Goal: Transaction & Acquisition: Download file/media

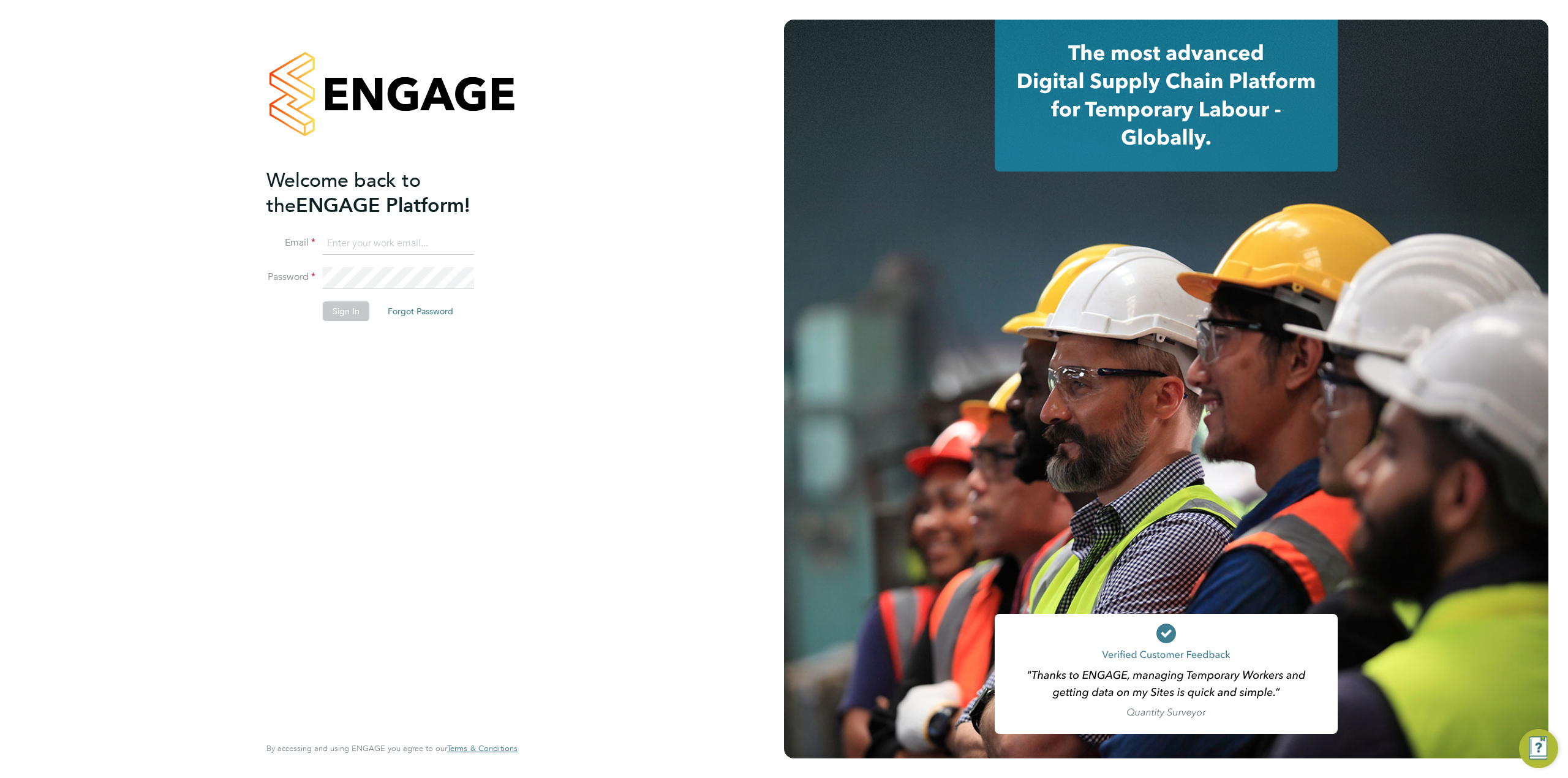
type input "[PERSON_NAME][EMAIL_ADDRESS][PERSON_NAME][DOMAIN_NAME]"
click at [340, 312] on button "Sign In" at bounding box center [346, 312] width 46 height 20
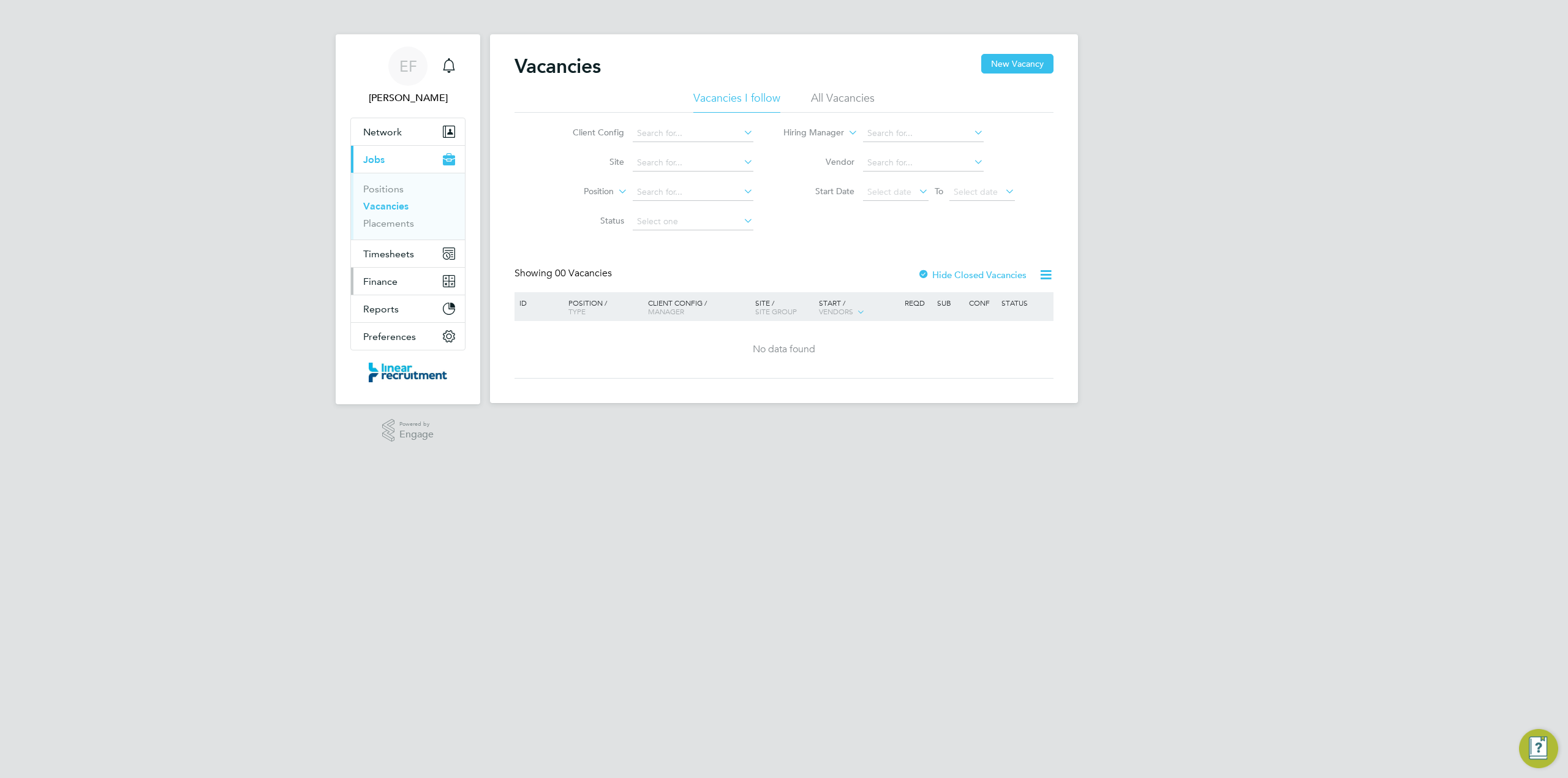
click at [385, 283] on span "Finance" at bounding box center [380, 281] width 34 height 11
click at [385, 245] on link "Invoices & Credit Notes" at bounding box center [401, 250] width 77 height 24
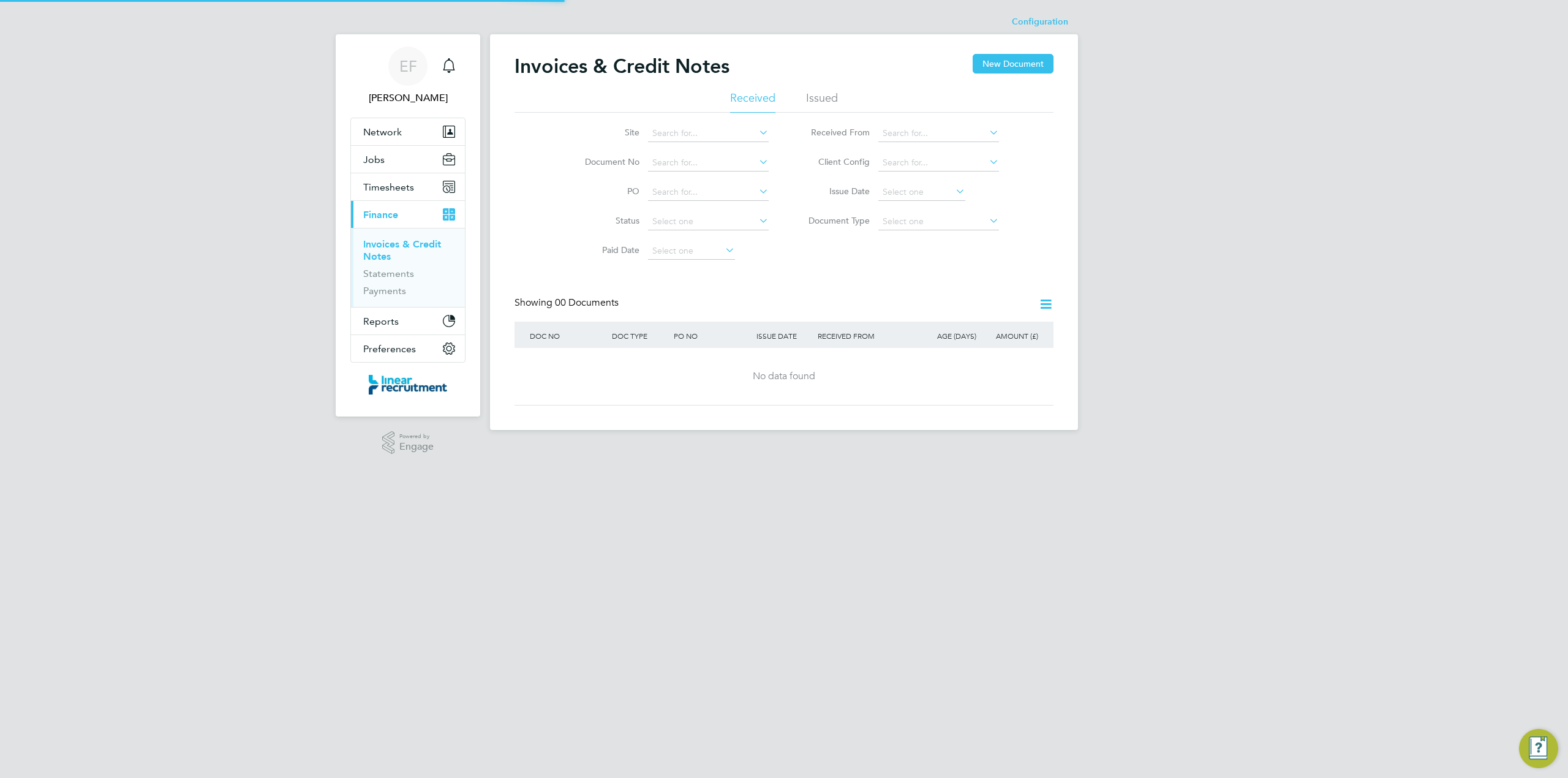
click at [831, 93] on li "Issued" at bounding box center [822, 101] width 32 height 22
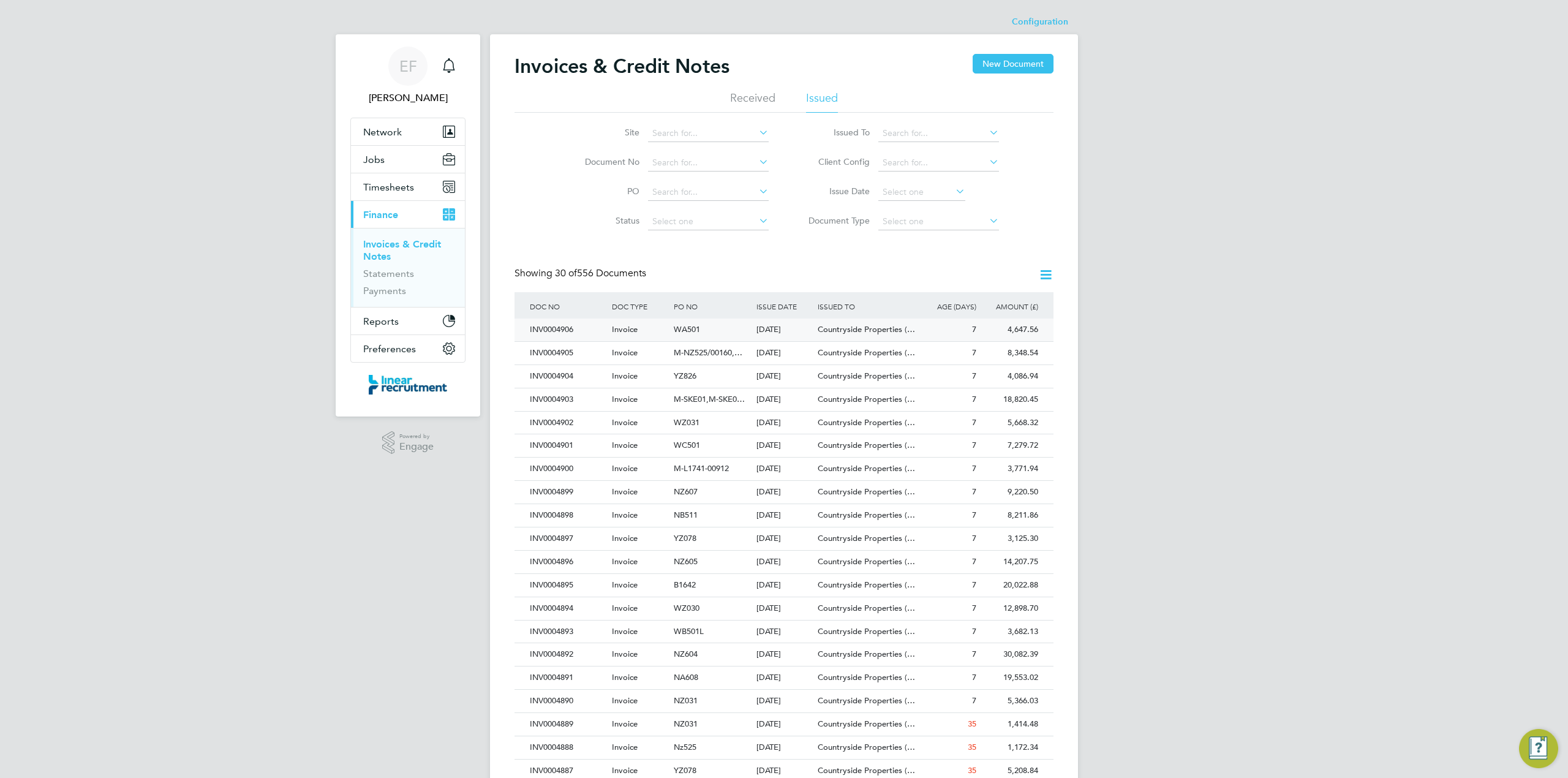
click at [762, 333] on div "04 Aug 2025" at bounding box center [784, 330] width 62 height 23
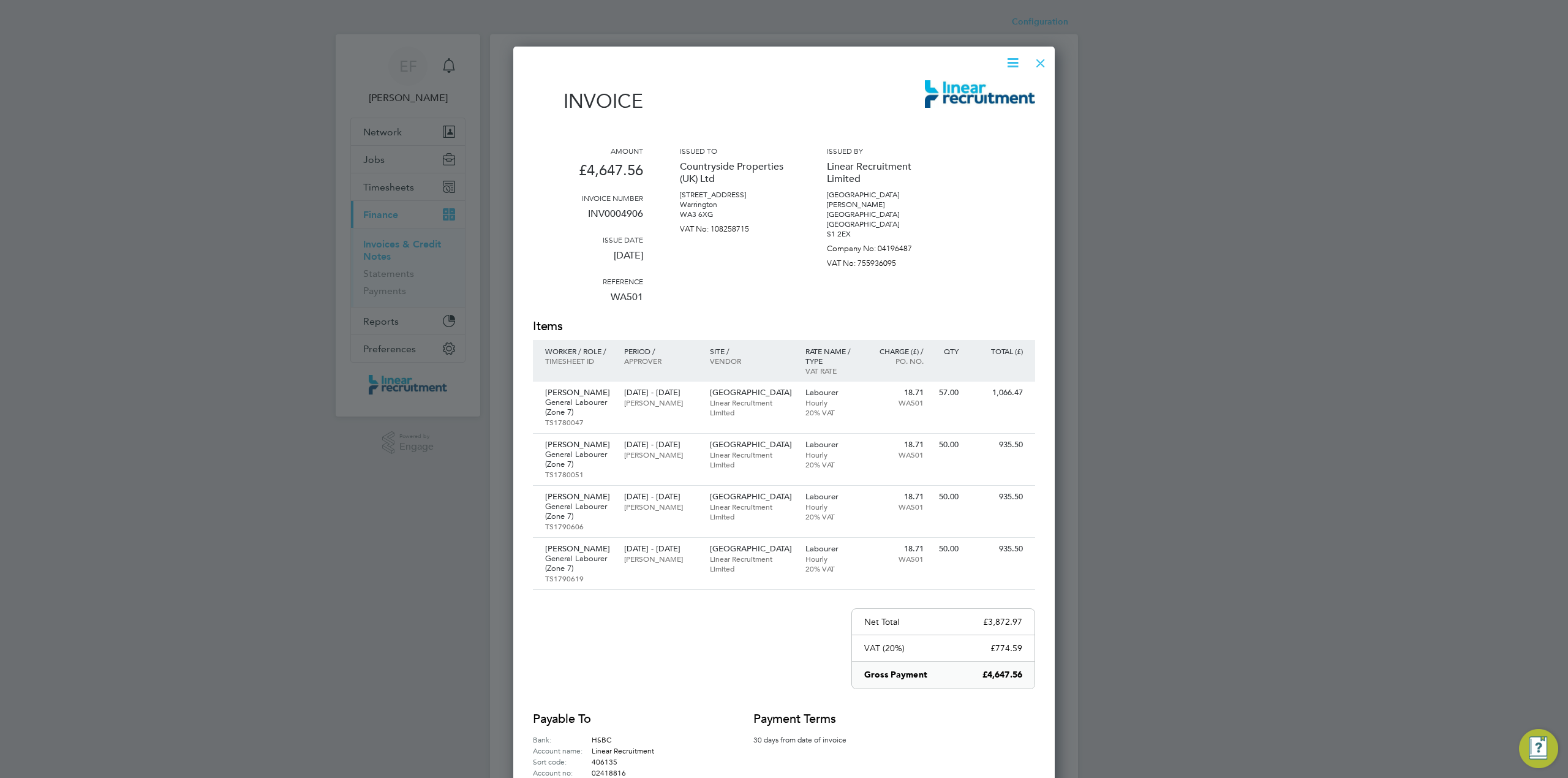
click at [1011, 61] on icon at bounding box center [1013, 62] width 15 height 15
click at [971, 91] on li "Download Invoice" at bounding box center [975, 91] width 85 height 18
drag, startPoint x: 1039, startPoint y: 59, endPoint x: 1033, endPoint y: 82, distance: 23.8
click at [1039, 59] on div at bounding box center [1040, 59] width 22 height 22
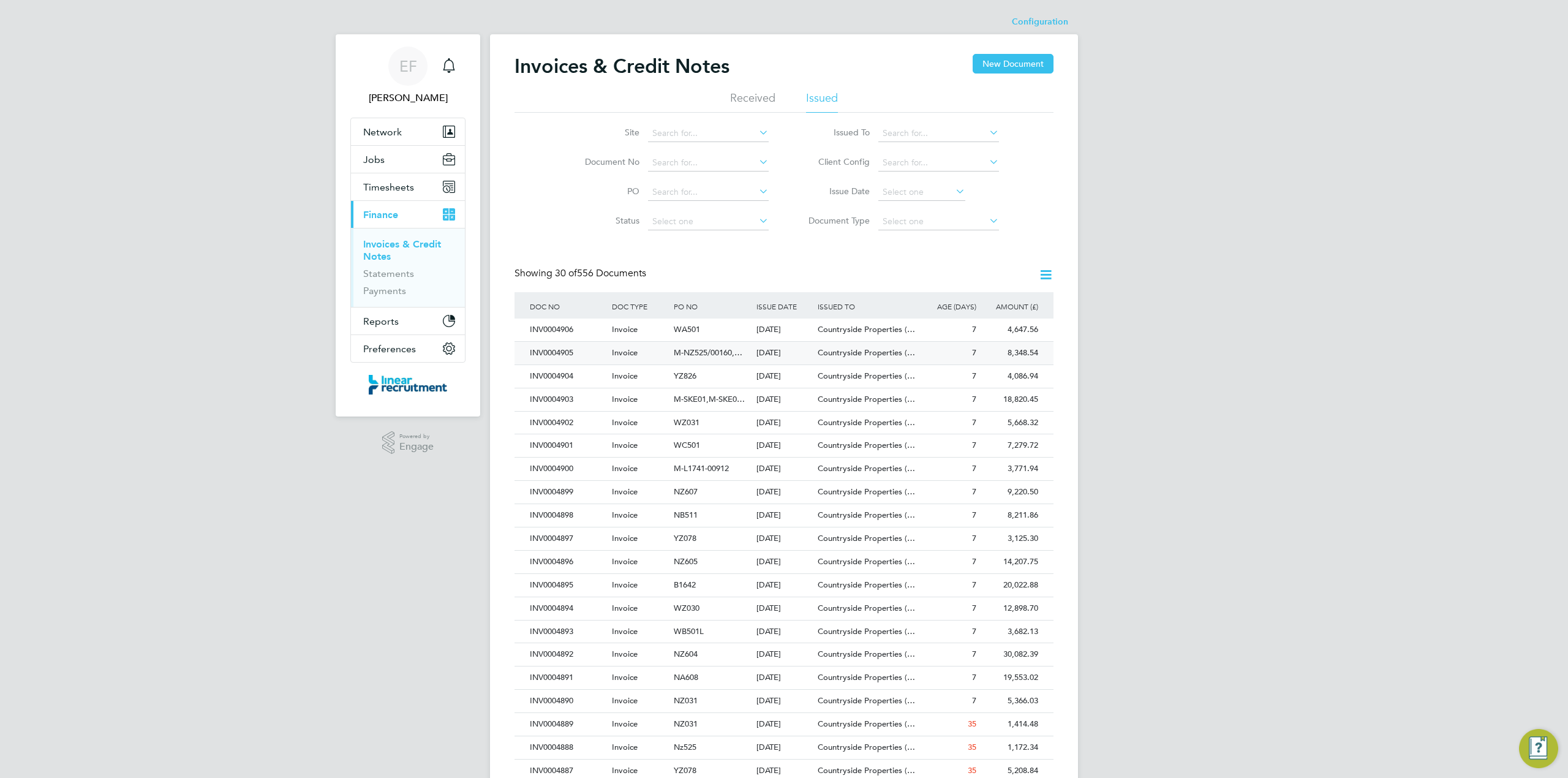
click at [862, 351] on span "Countryside Properties (…" at bounding box center [867, 353] width 97 height 11
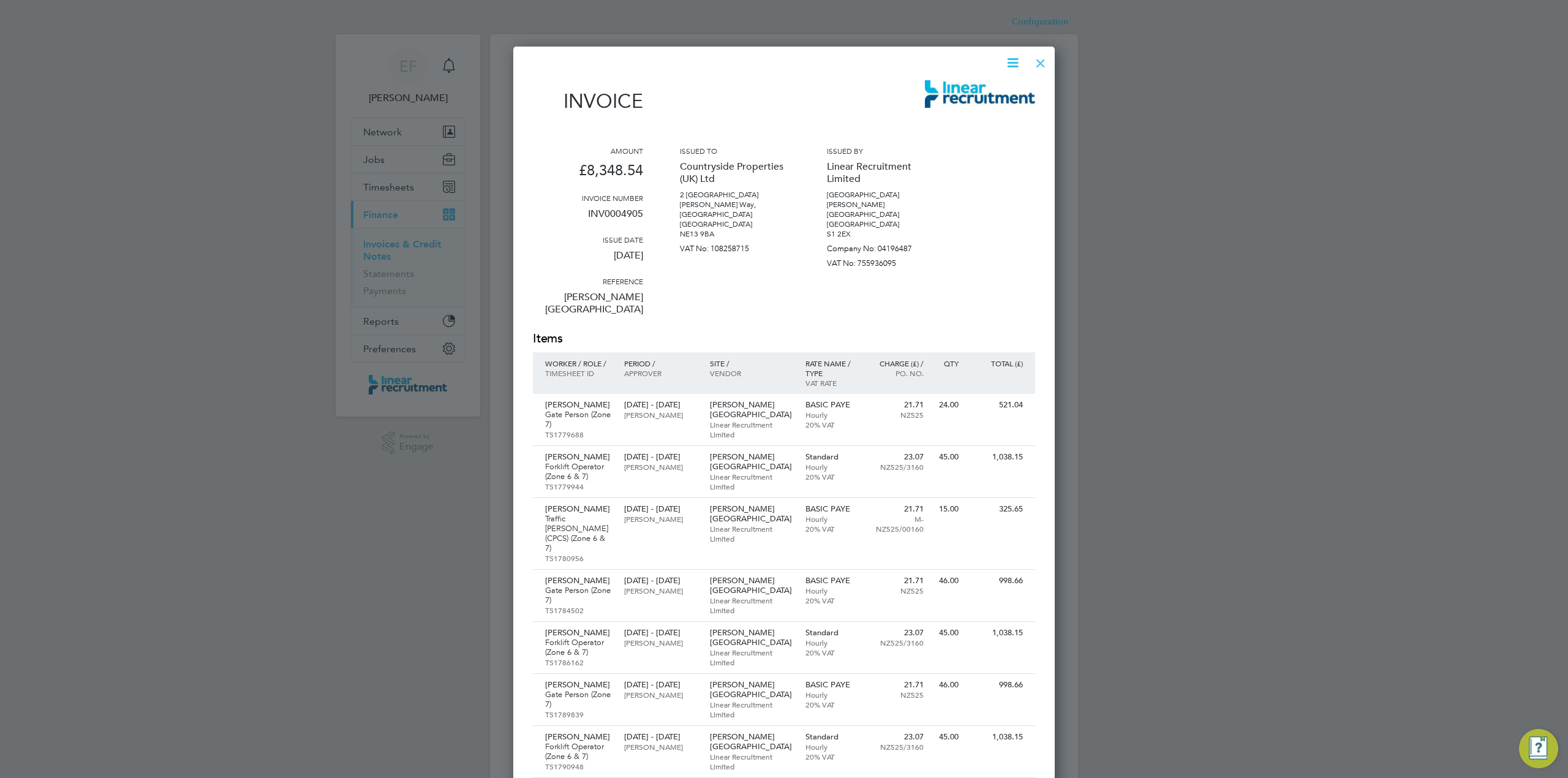
click at [1015, 64] on icon at bounding box center [1013, 62] width 15 height 15
click at [977, 93] on li "Download Invoice" at bounding box center [975, 91] width 85 height 18
click at [1041, 60] on div at bounding box center [1040, 59] width 22 height 22
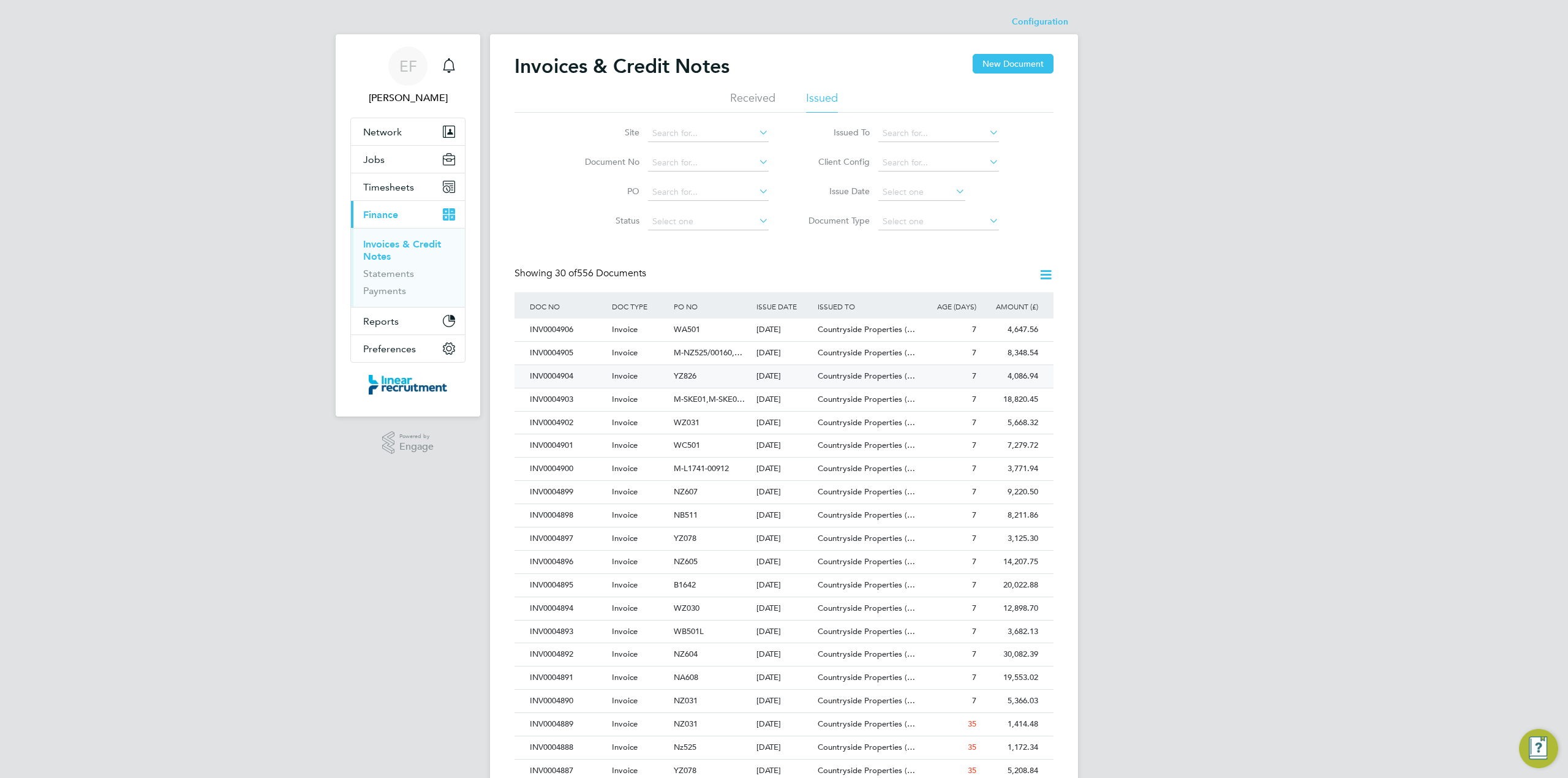
click at [745, 373] on div "YZ826" at bounding box center [712, 376] width 82 height 23
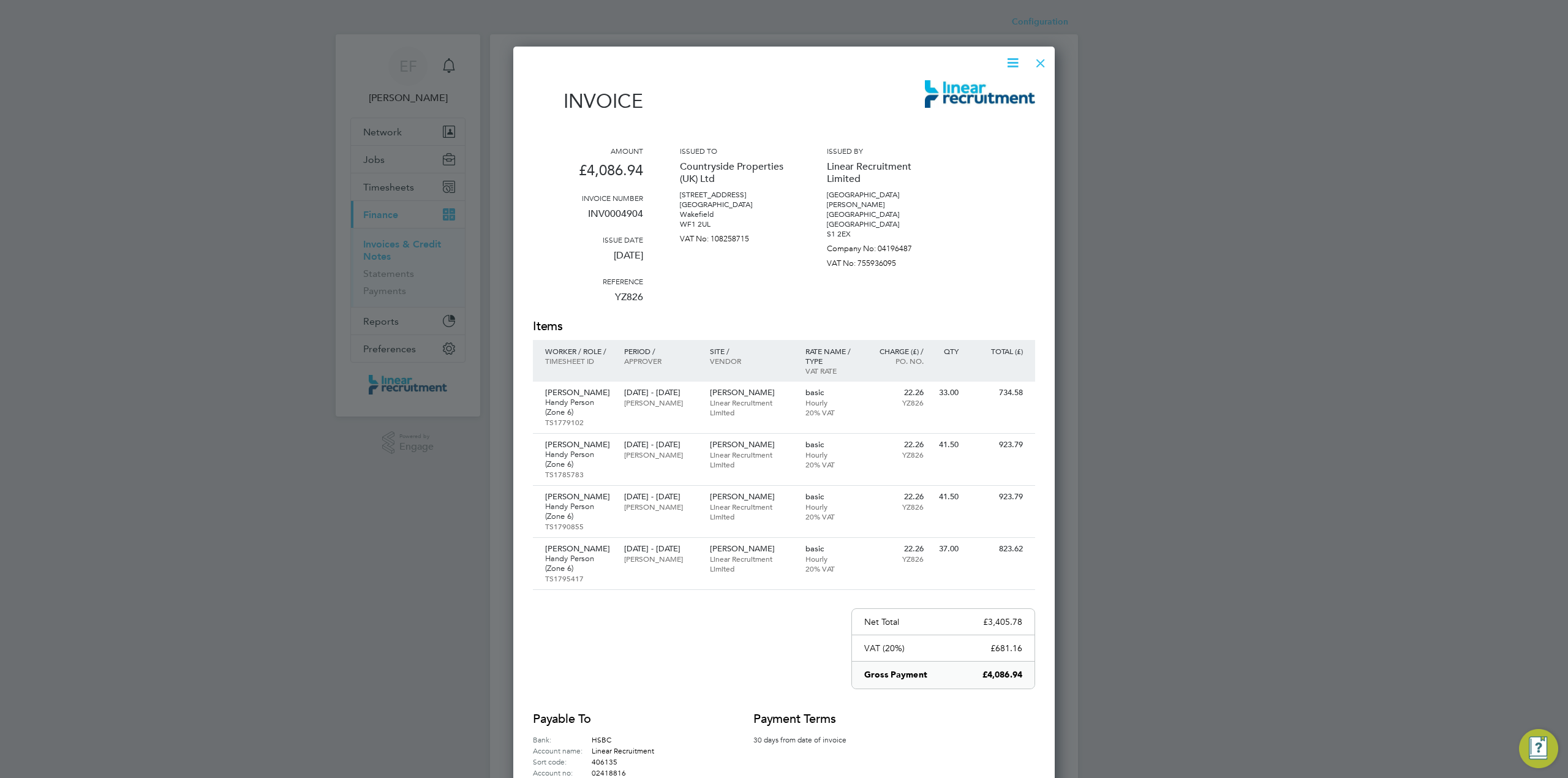
click at [1014, 61] on icon at bounding box center [1013, 62] width 15 height 15
click at [972, 91] on li "Download Invoice" at bounding box center [975, 91] width 85 height 18
click at [1043, 61] on div at bounding box center [1040, 59] width 22 height 22
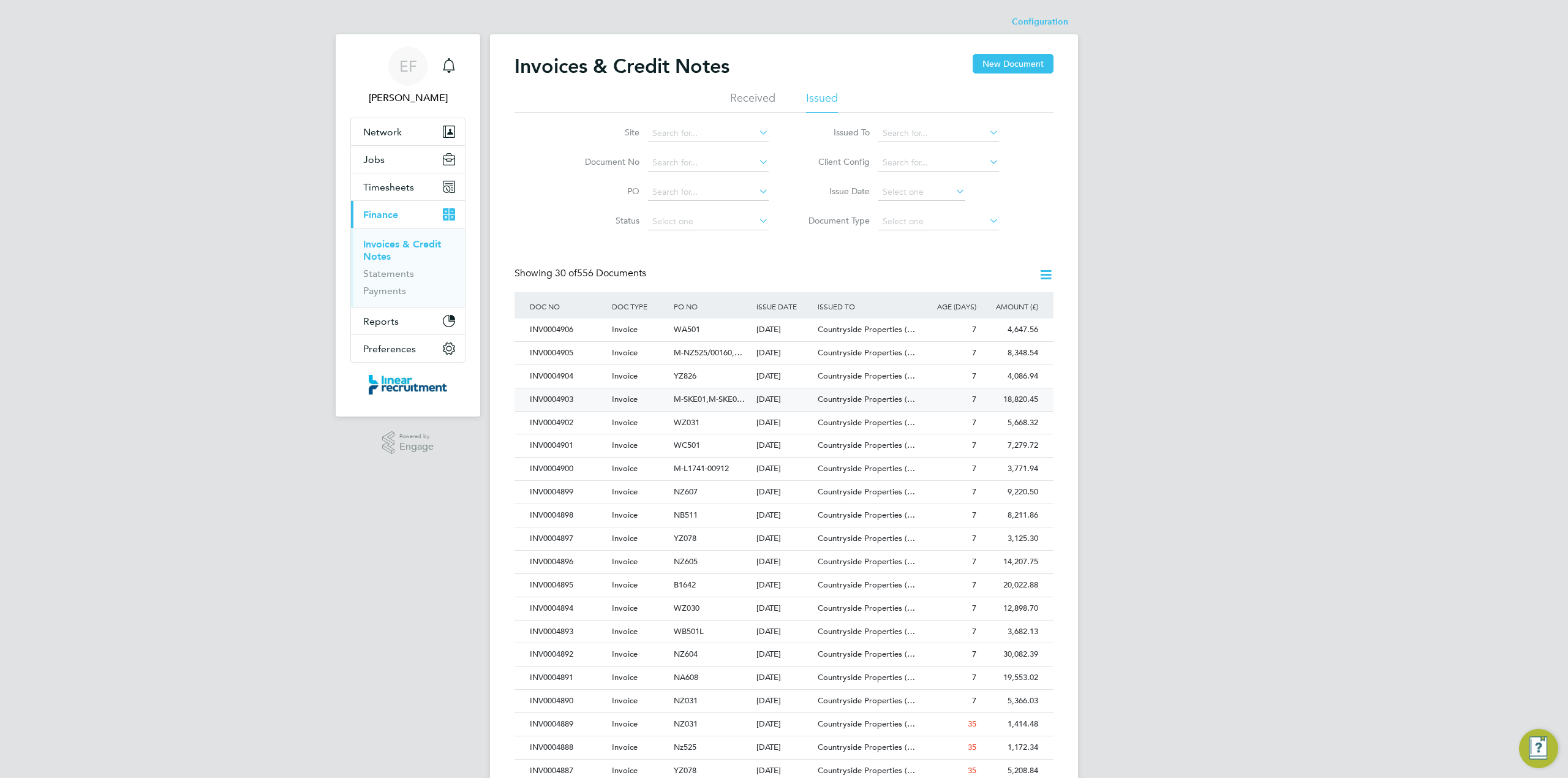
click at [856, 399] on span "Countryside Properties (…" at bounding box center [867, 399] width 97 height 11
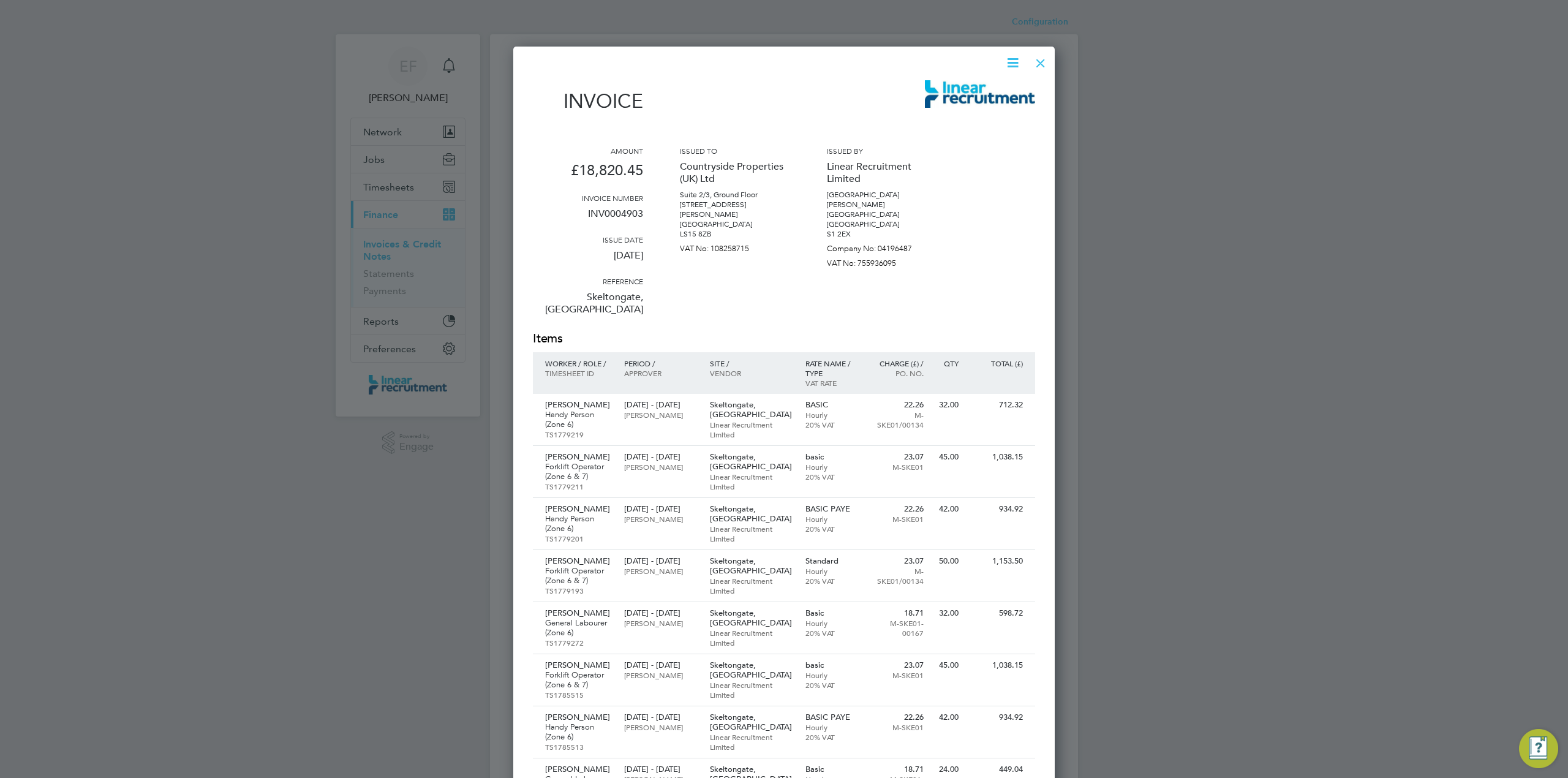
click at [1009, 64] on icon at bounding box center [1013, 62] width 15 height 15
click at [971, 91] on li "Download Invoice" at bounding box center [975, 91] width 85 height 18
click at [1045, 60] on div at bounding box center [1040, 59] width 22 height 22
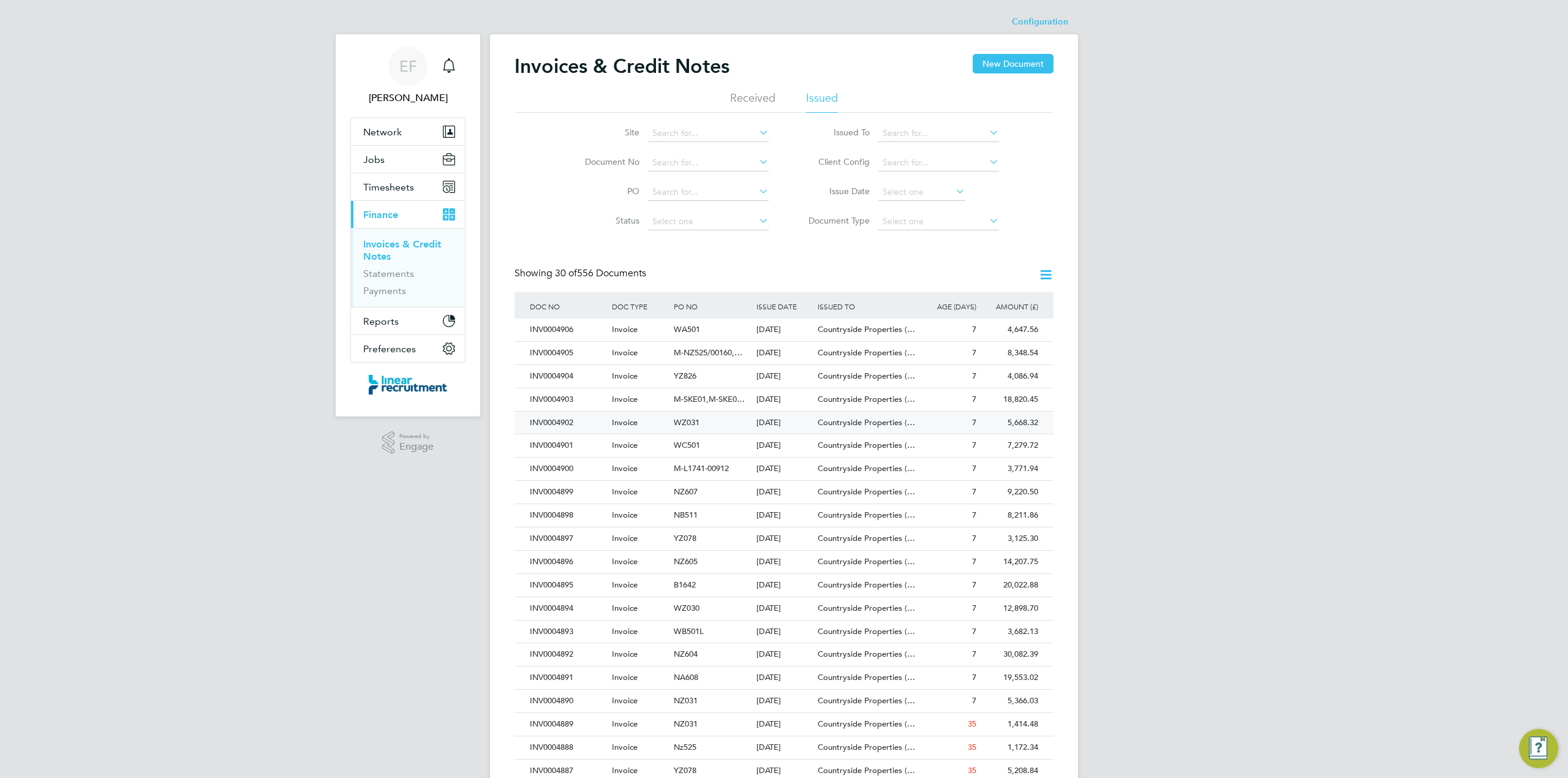
click at [880, 430] on div "Countryside Properties (…" at bounding box center [866, 423] width 103 height 23
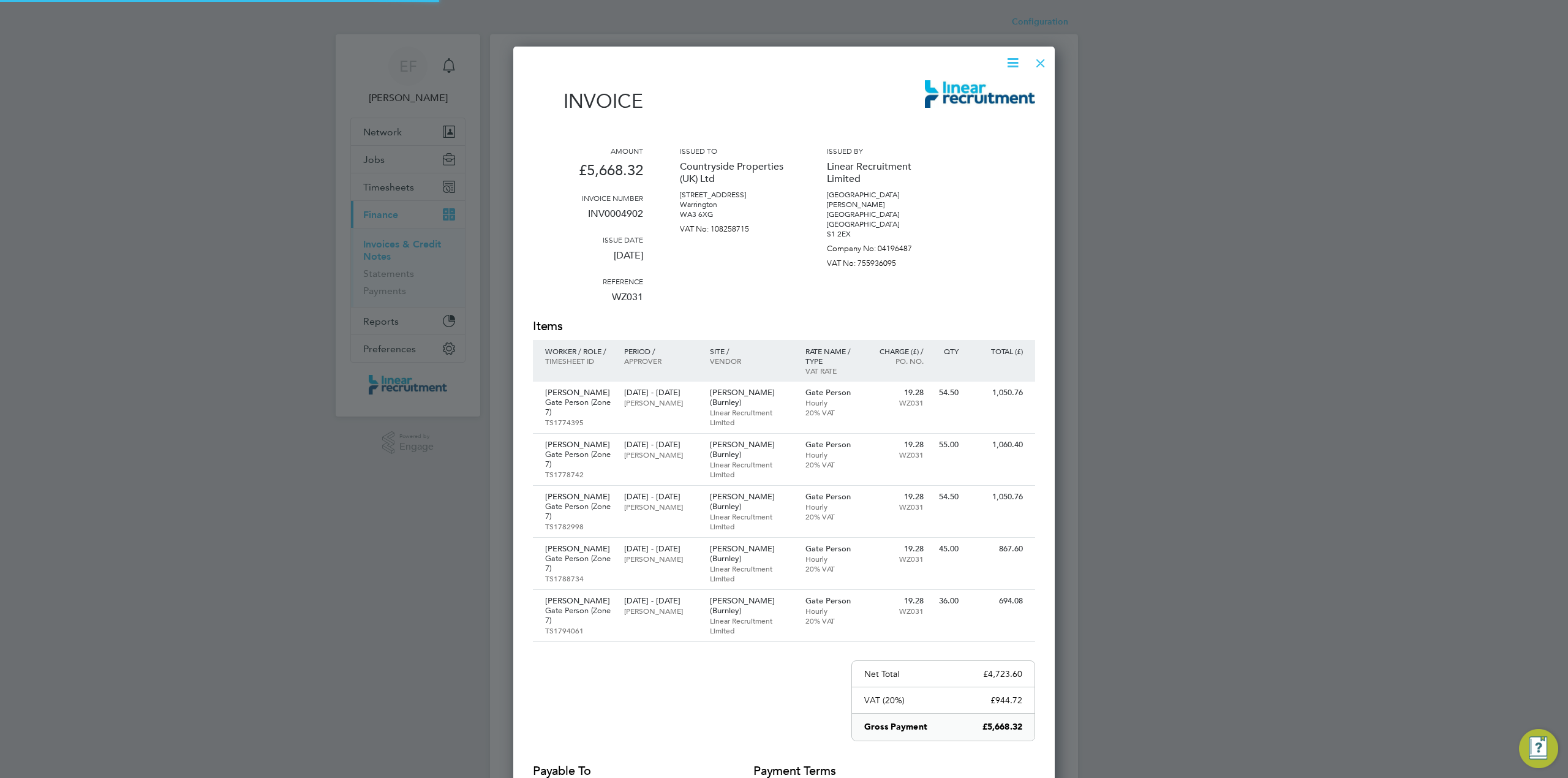
scroll to position [853, 542]
click at [1011, 59] on icon at bounding box center [1013, 62] width 15 height 15
click at [956, 89] on li "Download Invoice" at bounding box center [975, 91] width 85 height 18
click at [1039, 62] on div at bounding box center [1040, 59] width 22 height 22
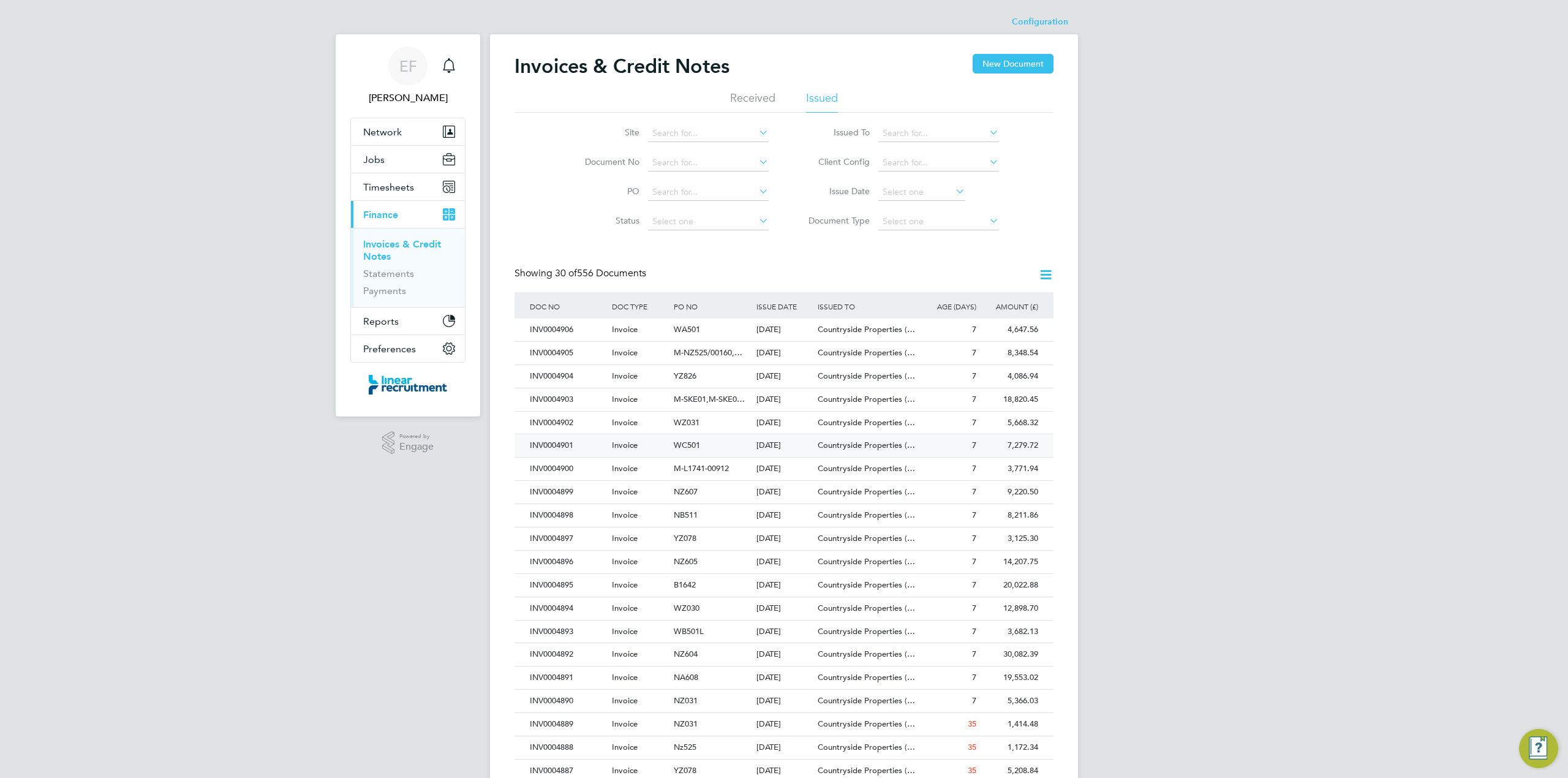
click at [855, 440] on div "Countryside Properties (…" at bounding box center [866, 446] width 103 height 23
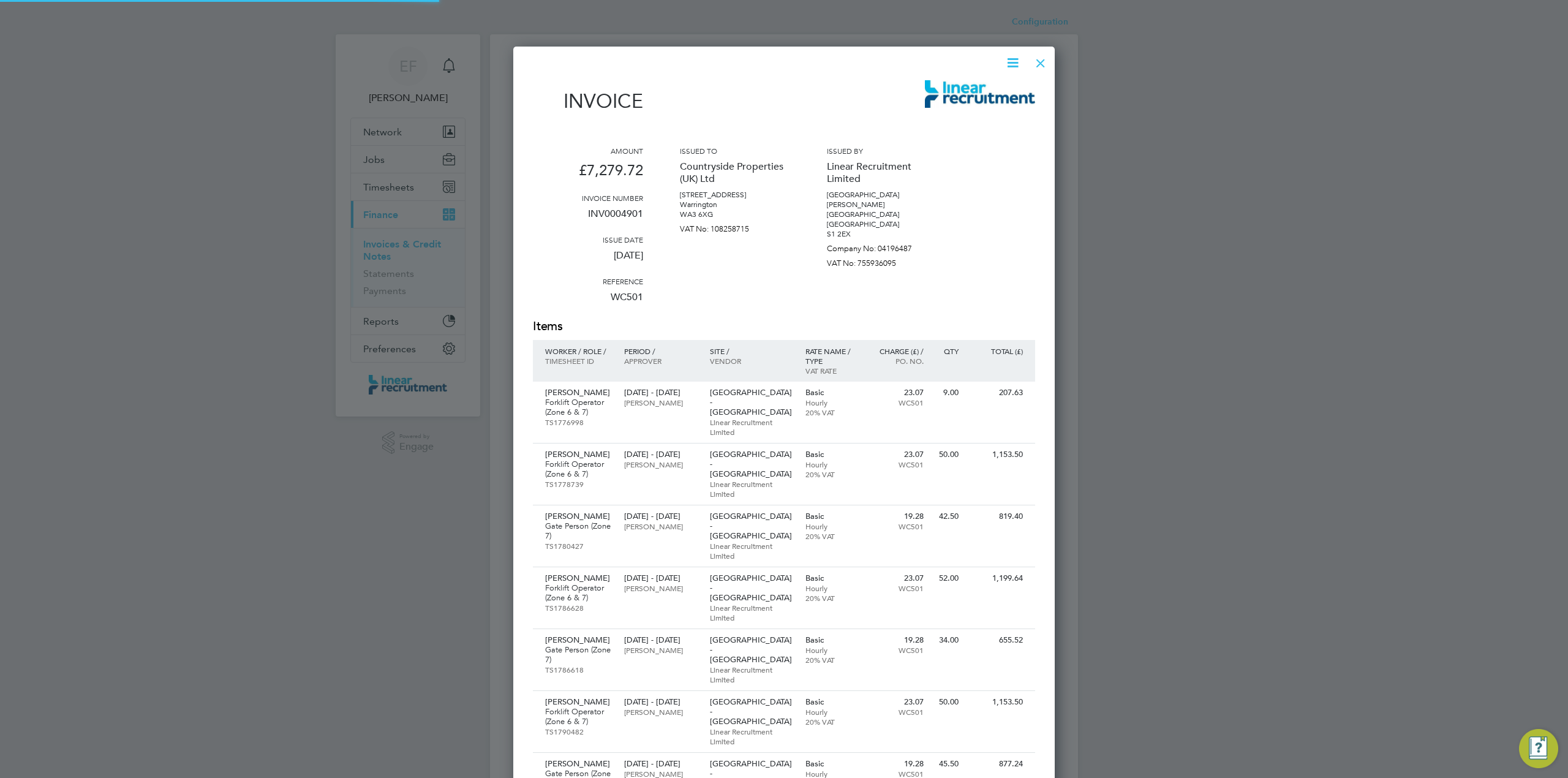
scroll to position [959, 542]
click at [1009, 66] on icon at bounding box center [1013, 62] width 15 height 15
click at [973, 89] on li "Download Invoice" at bounding box center [975, 91] width 85 height 18
click at [1042, 59] on div at bounding box center [1040, 59] width 22 height 22
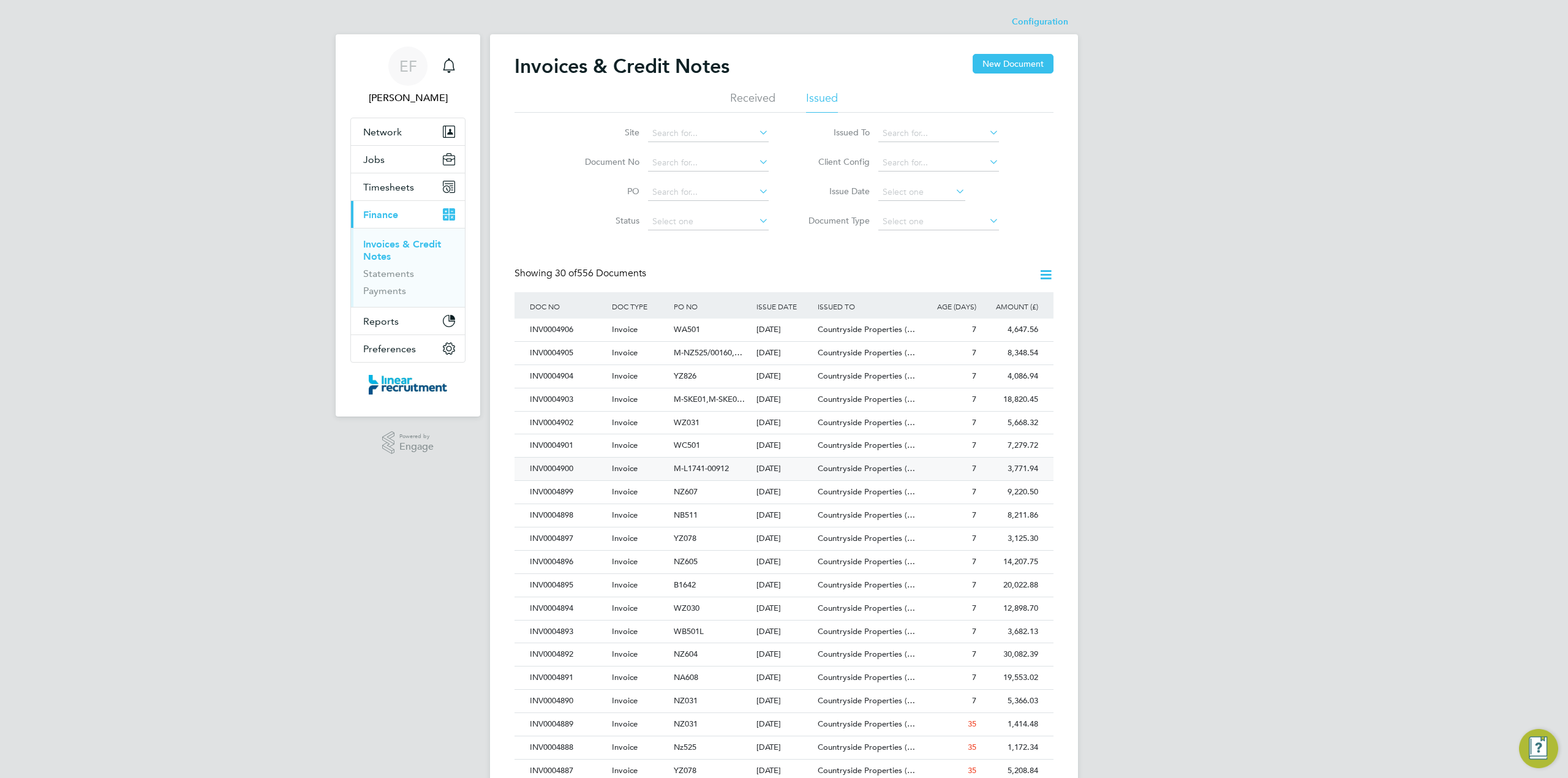
click at [831, 463] on div "Countryside Properties (…" at bounding box center [866, 469] width 103 height 23
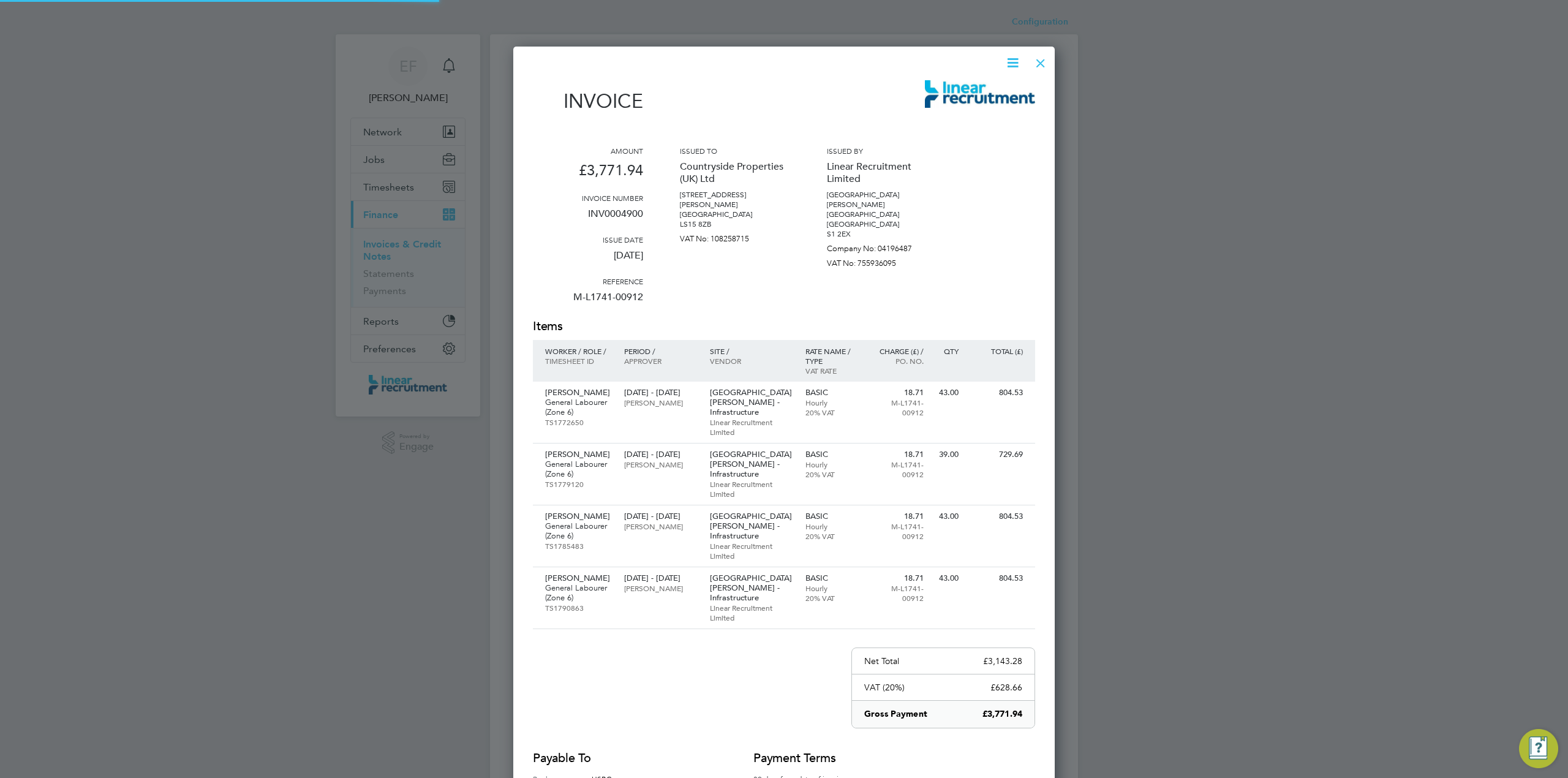
scroll to position [802, 542]
click at [1017, 58] on icon at bounding box center [1013, 62] width 15 height 15
click at [986, 88] on li "Download Invoice" at bounding box center [975, 91] width 85 height 18
click at [1039, 59] on div at bounding box center [1040, 59] width 22 height 22
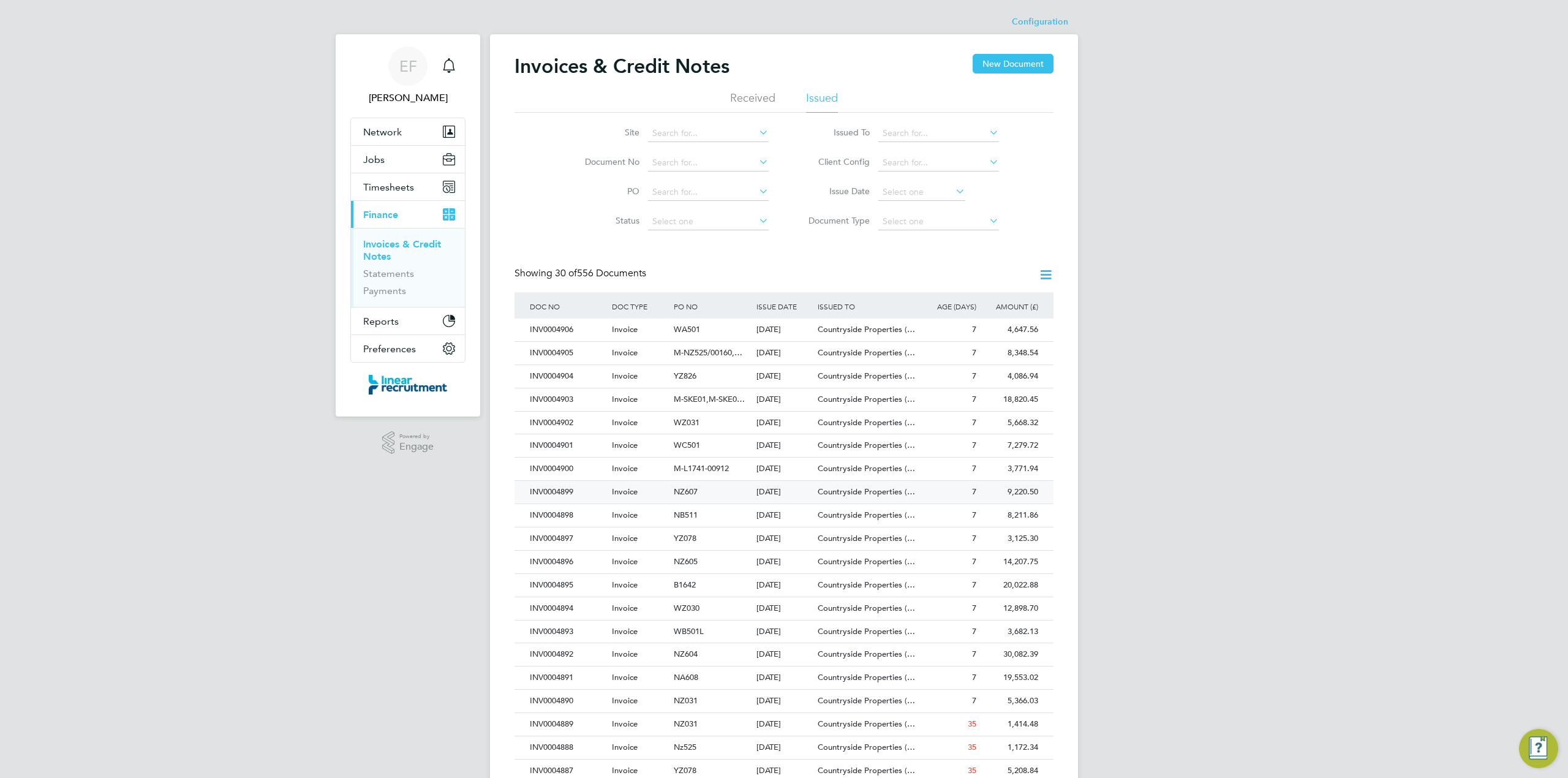
click at [915, 499] on div "Countryside Properties (…" at bounding box center [866, 492] width 103 height 23
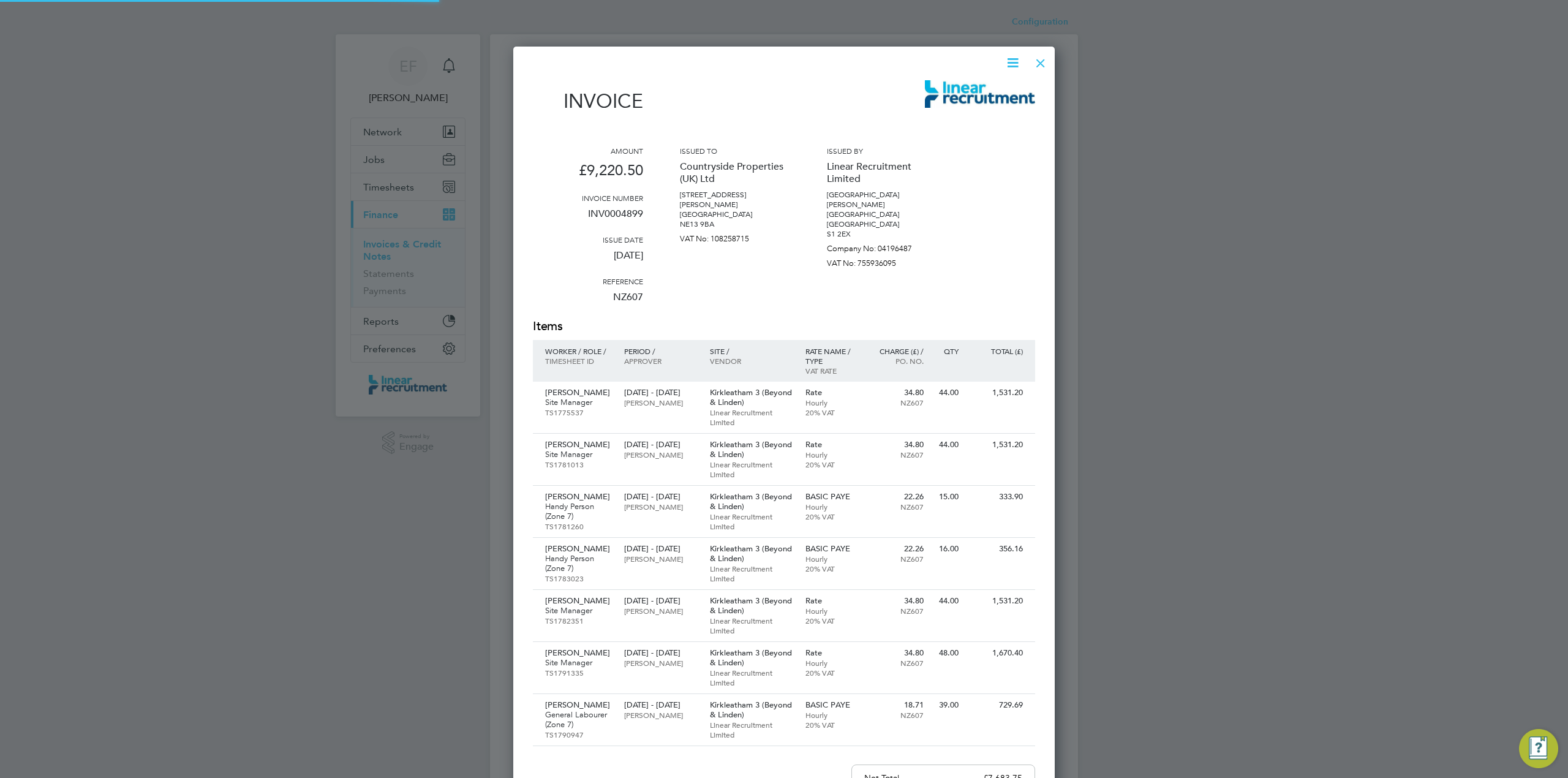
scroll to position [959, 542]
click at [1011, 59] on icon at bounding box center [1013, 62] width 15 height 15
click at [959, 91] on li "Download Invoice" at bounding box center [975, 91] width 85 height 18
click at [1042, 59] on div at bounding box center [1040, 59] width 22 height 22
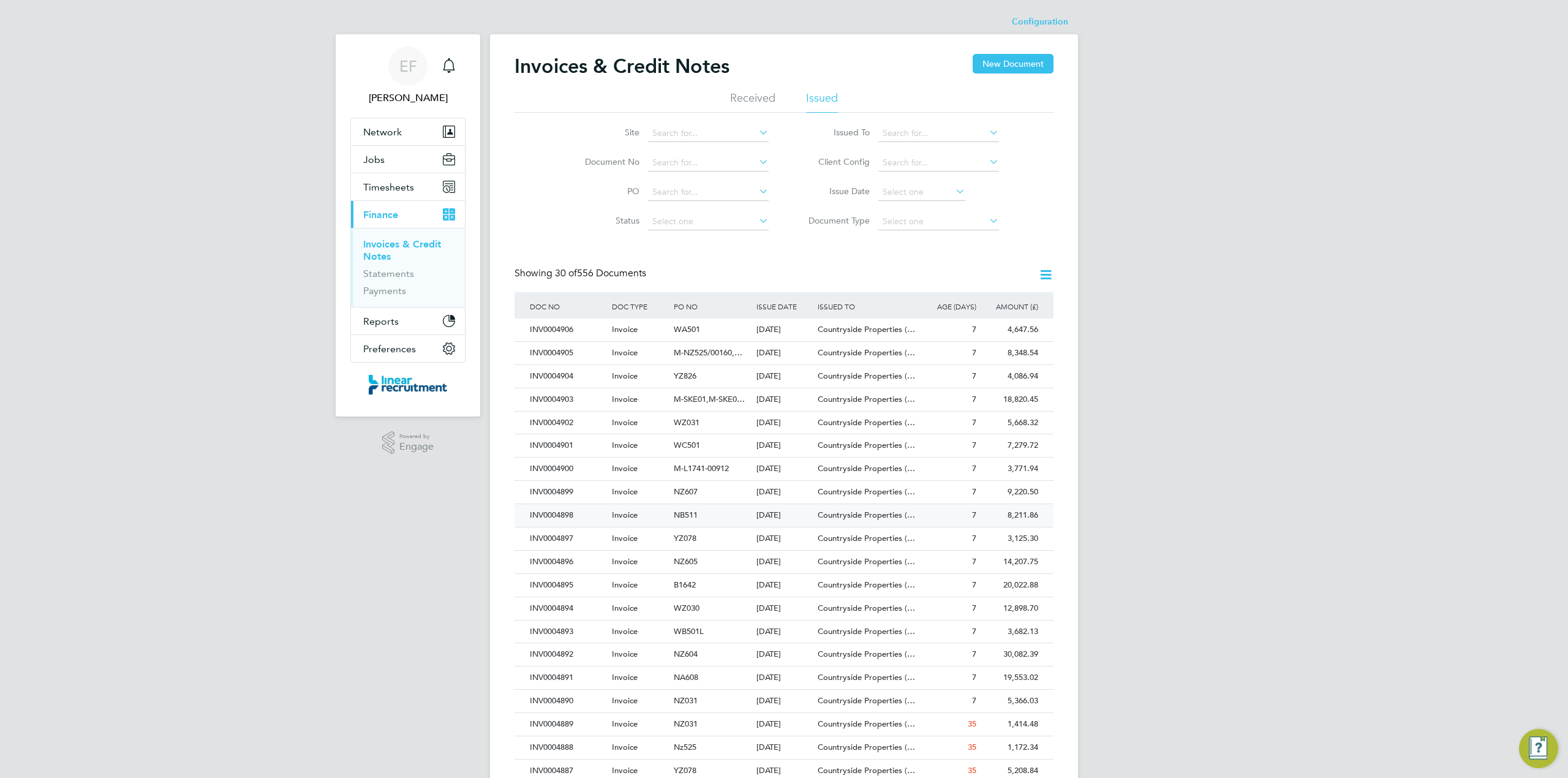
click at [699, 522] on div "NB511" at bounding box center [712, 516] width 82 height 23
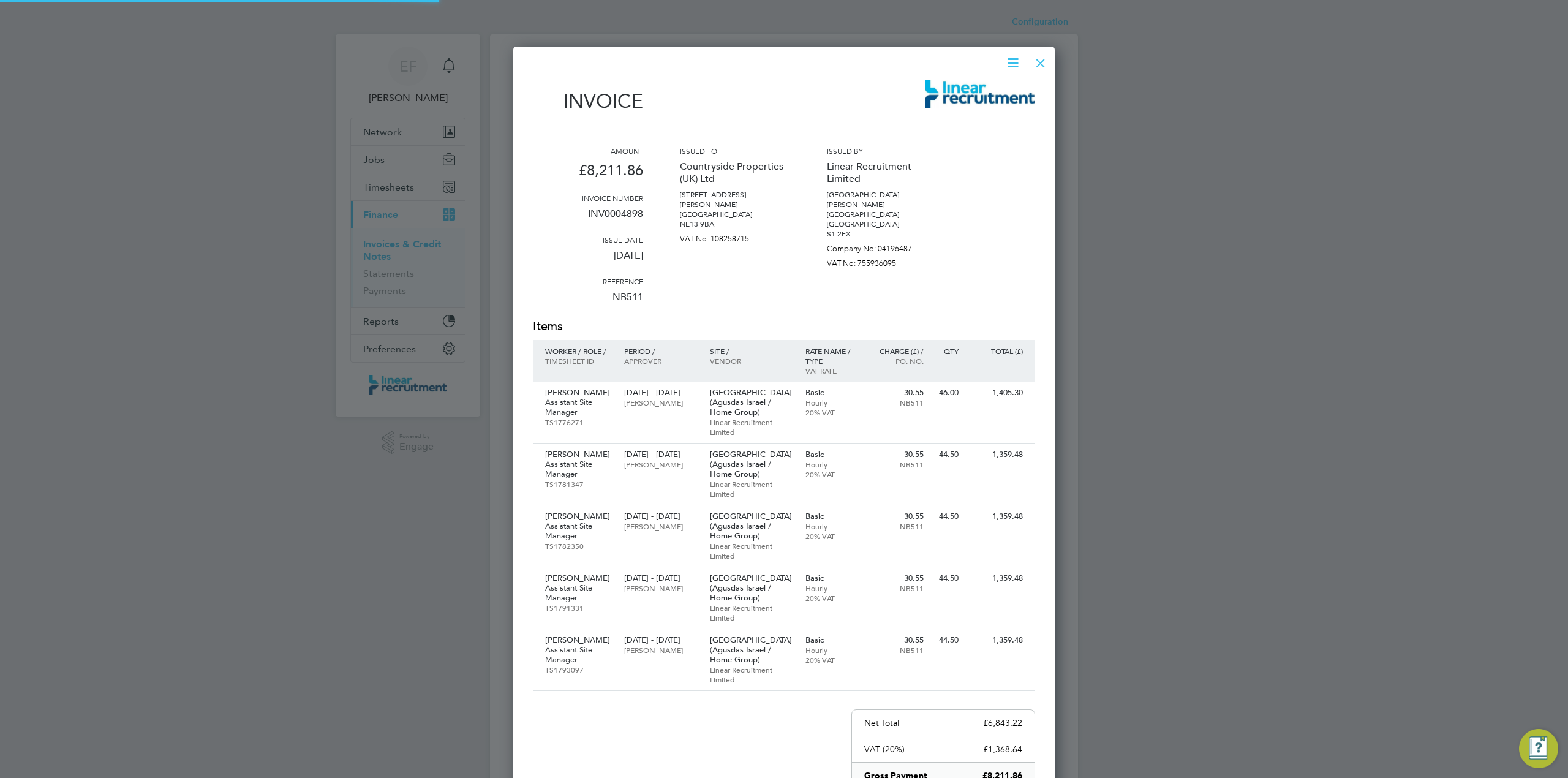
scroll to position [853, 542]
click at [1013, 59] on icon at bounding box center [1013, 62] width 15 height 15
click at [966, 89] on li "Download Invoice" at bounding box center [975, 91] width 85 height 18
click at [1041, 64] on div at bounding box center [1040, 59] width 22 height 22
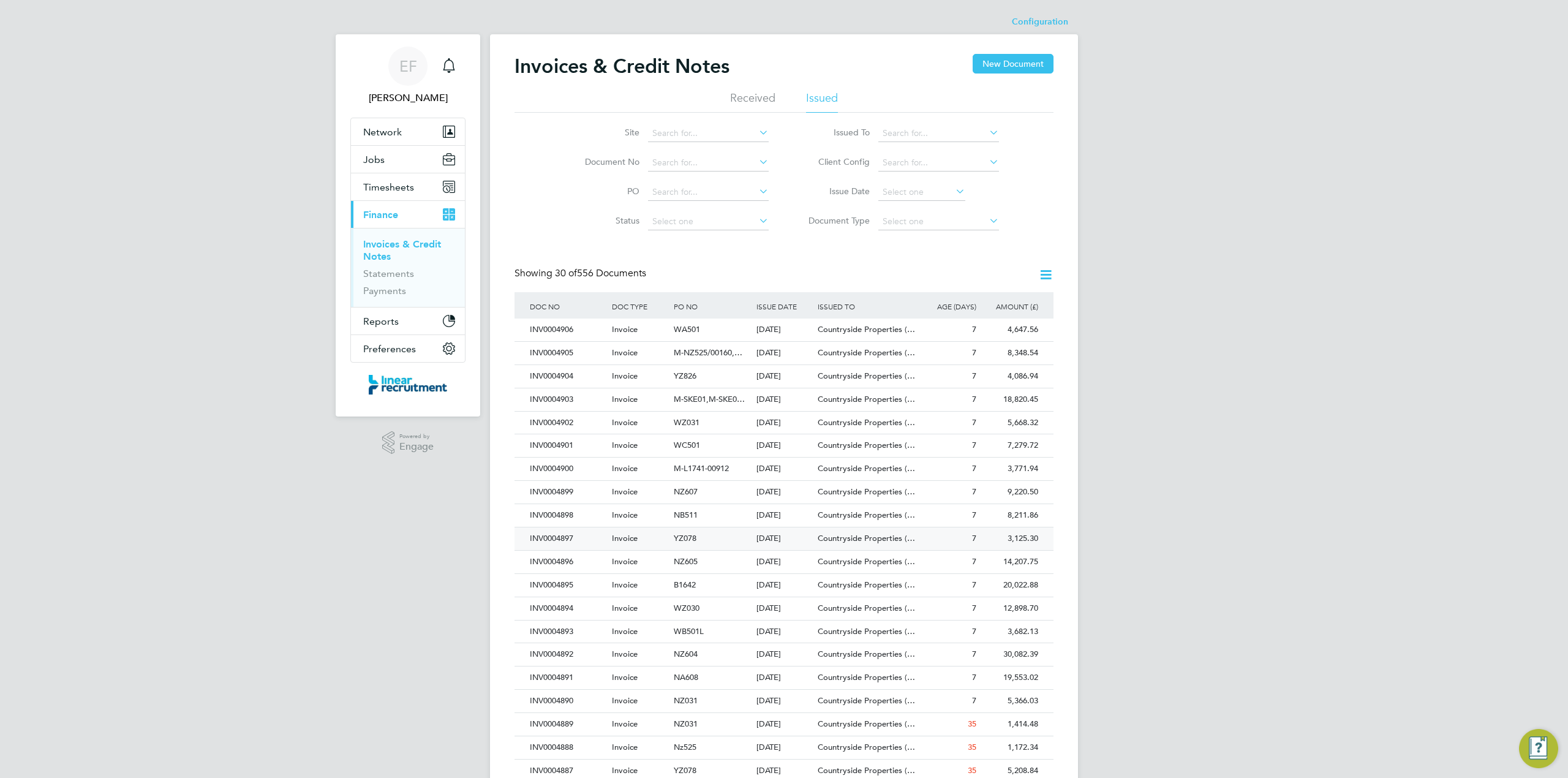
click at [784, 540] on div "04 Aug 2025" at bounding box center [784, 539] width 62 height 23
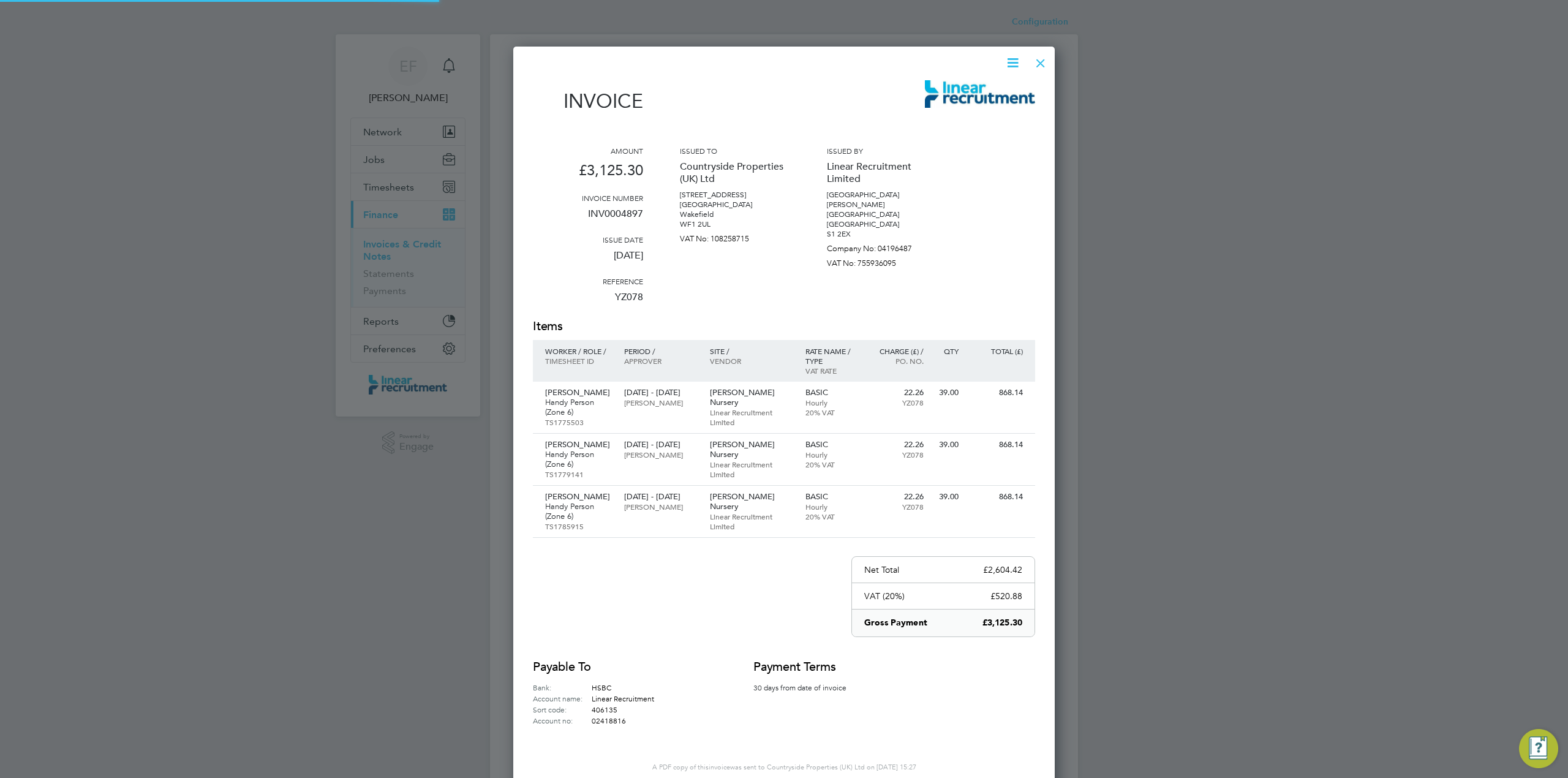
scroll to position [778, 542]
click at [1011, 59] on icon at bounding box center [1013, 62] width 15 height 15
click at [992, 88] on li "Download Invoice" at bounding box center [975, 91] width 85 height 18
click at [1041, 62] on div at bounding box center [1040, 59] width 22 height 22
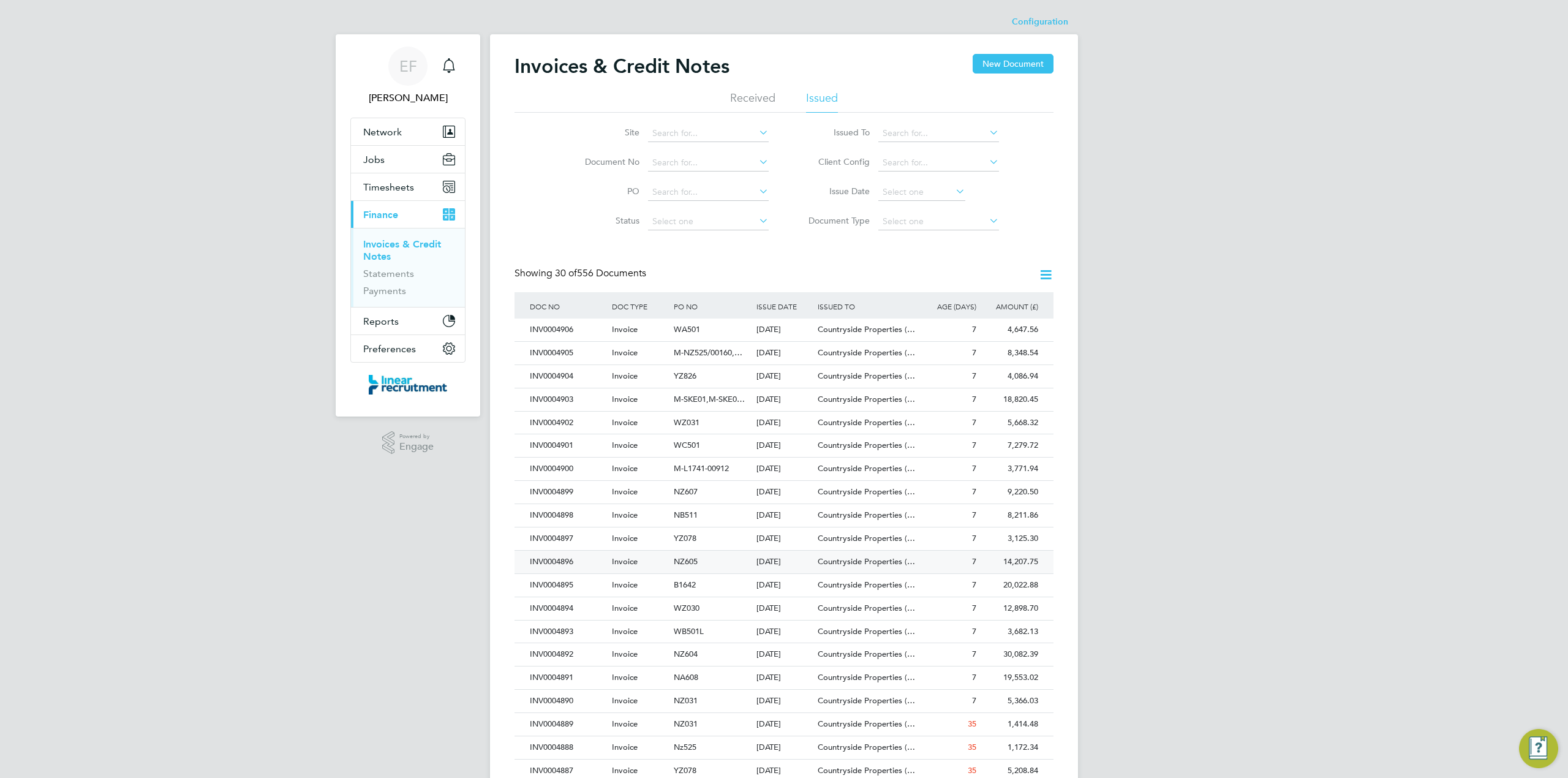
click at [790, 569] on div "04 Aug 2025" at bounding box center [784, 562] width 62 height 23
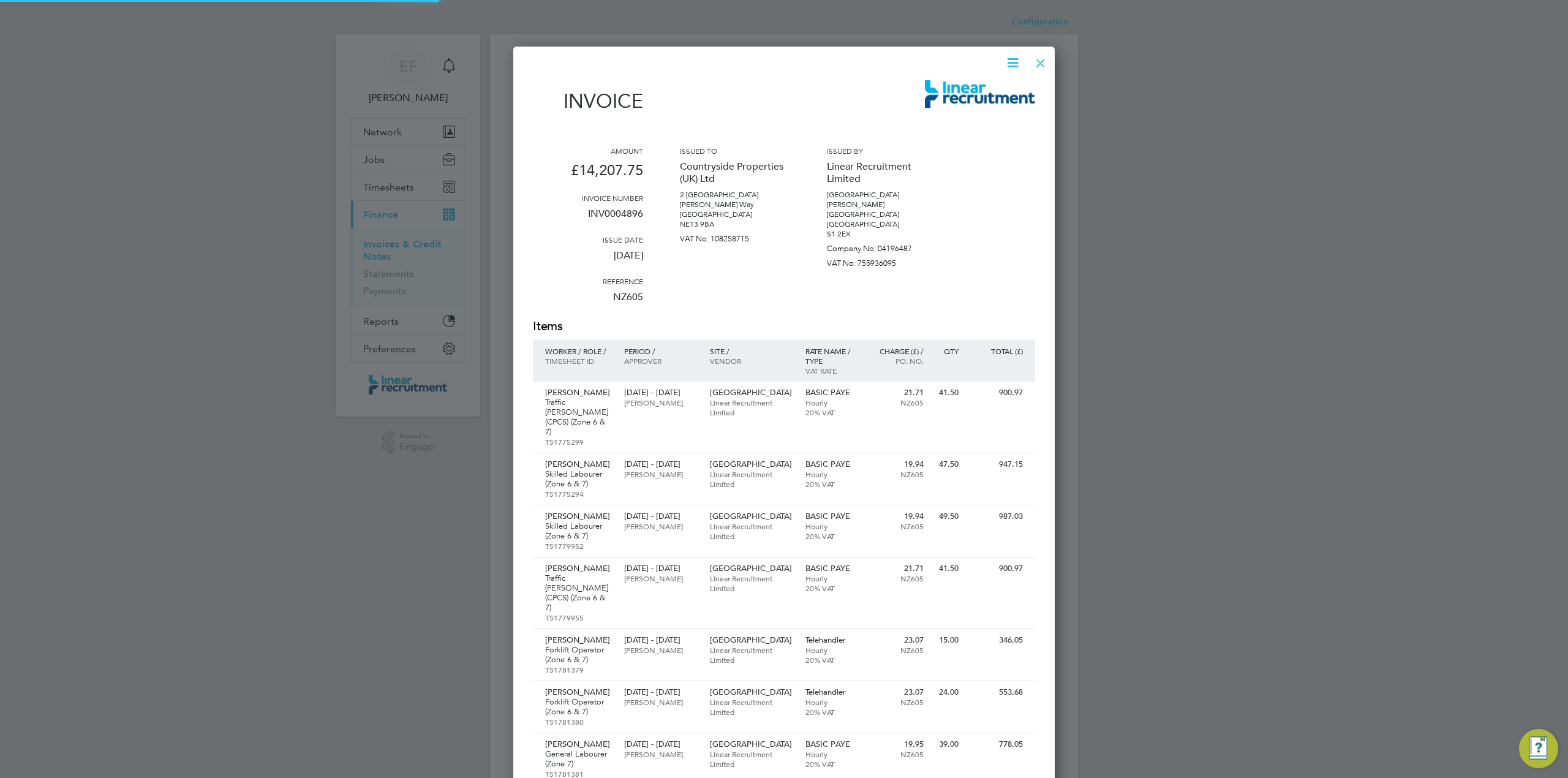
scroll to position [1530, 542]
click at [1015, 66] on icon at bounding box center [1013, 62] width 15 height 15
click at [953, 91] on li "Download Invoice" at bounding box center [975, 91] width 85 height 18
drag, startPoint x: 1041, startPoint y: 62, endPoint x: 995, endPoint y: 131, distance: 82.9
click at [1041, 62] on div at bounding box center [1040, 59] width 22 height 22
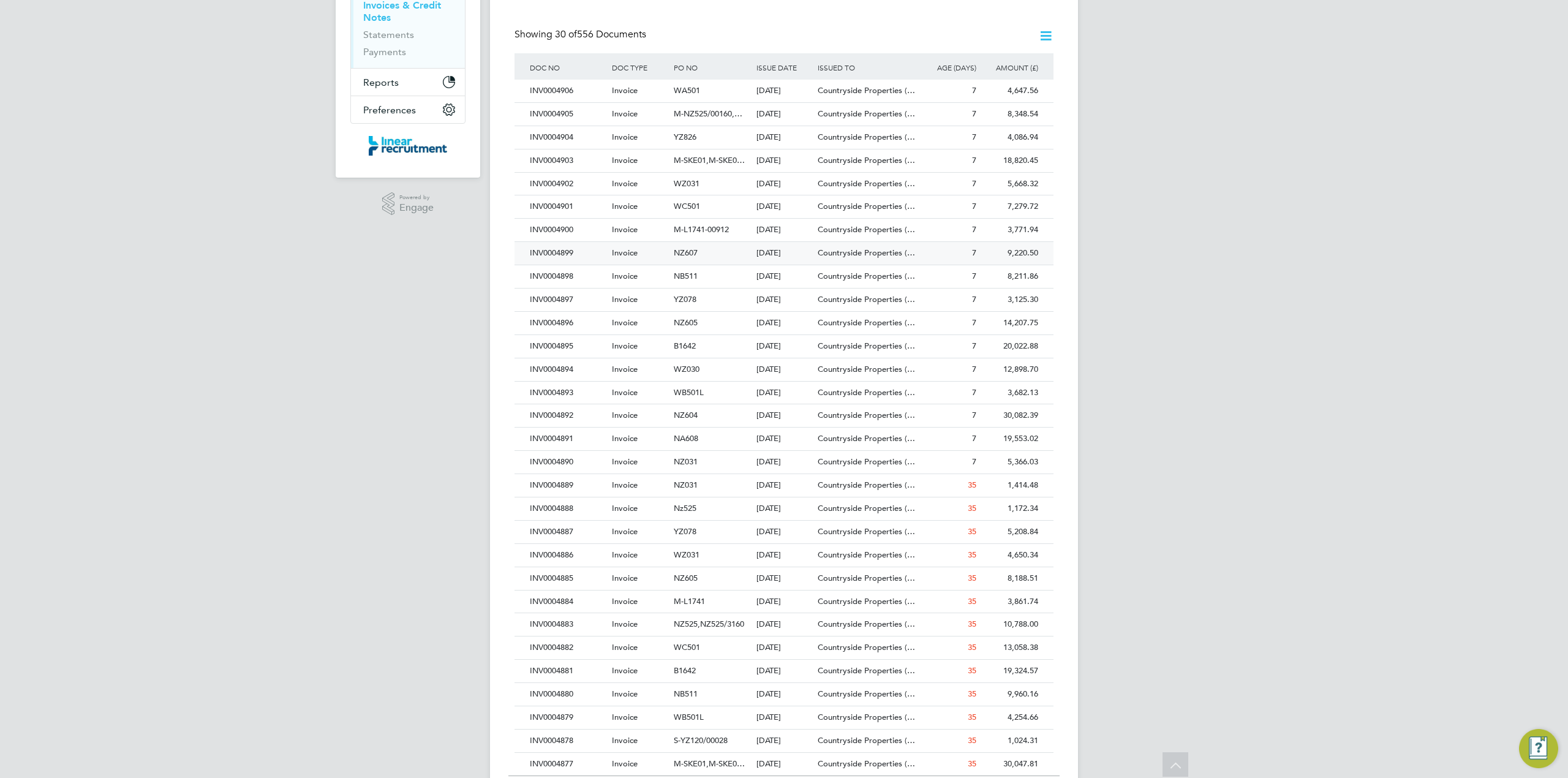
scroll to position [245, 0]
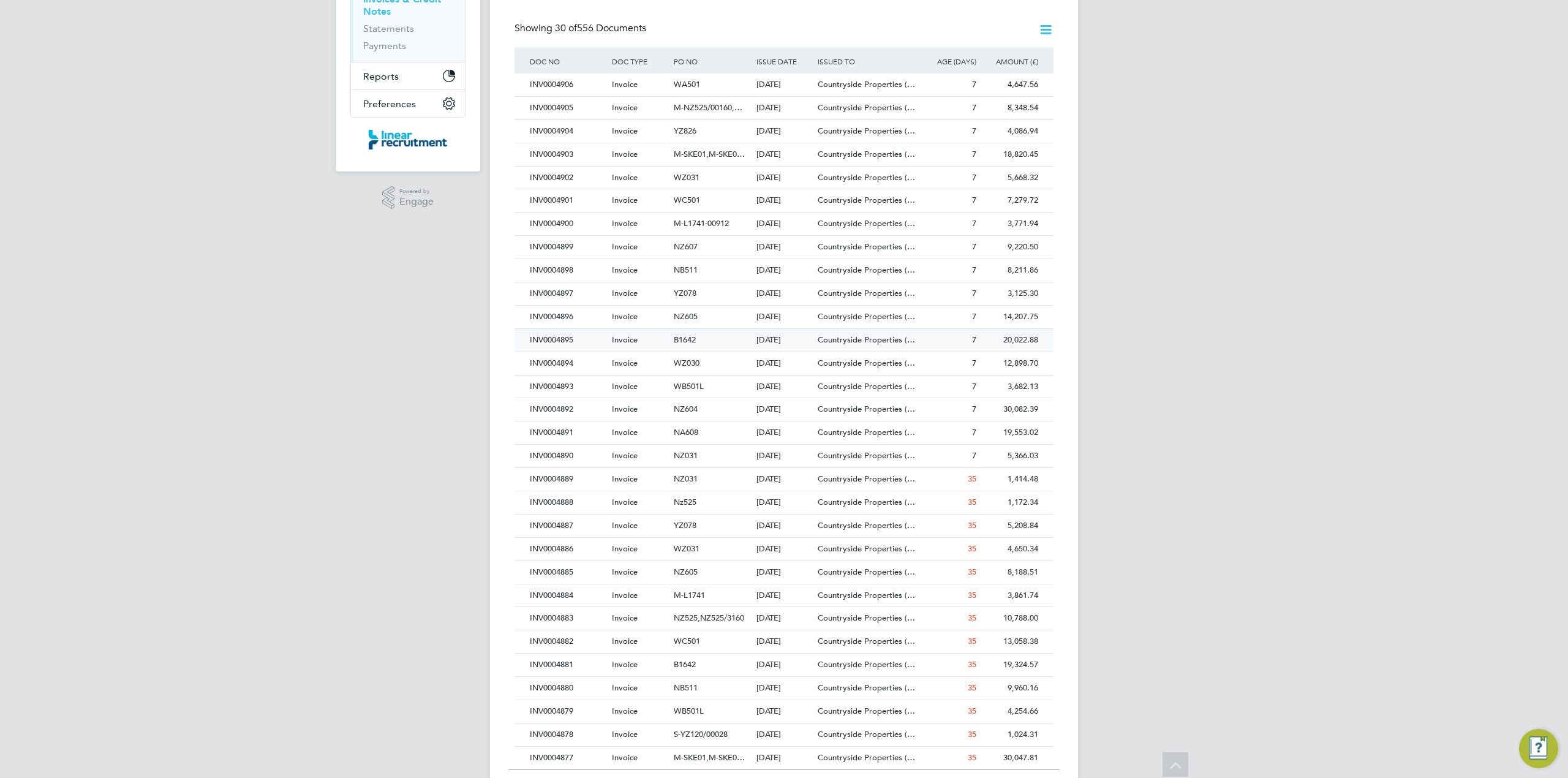
click at [580, 341] on div "INV0004895" at bounding box center [568, 341] width 82 height 23
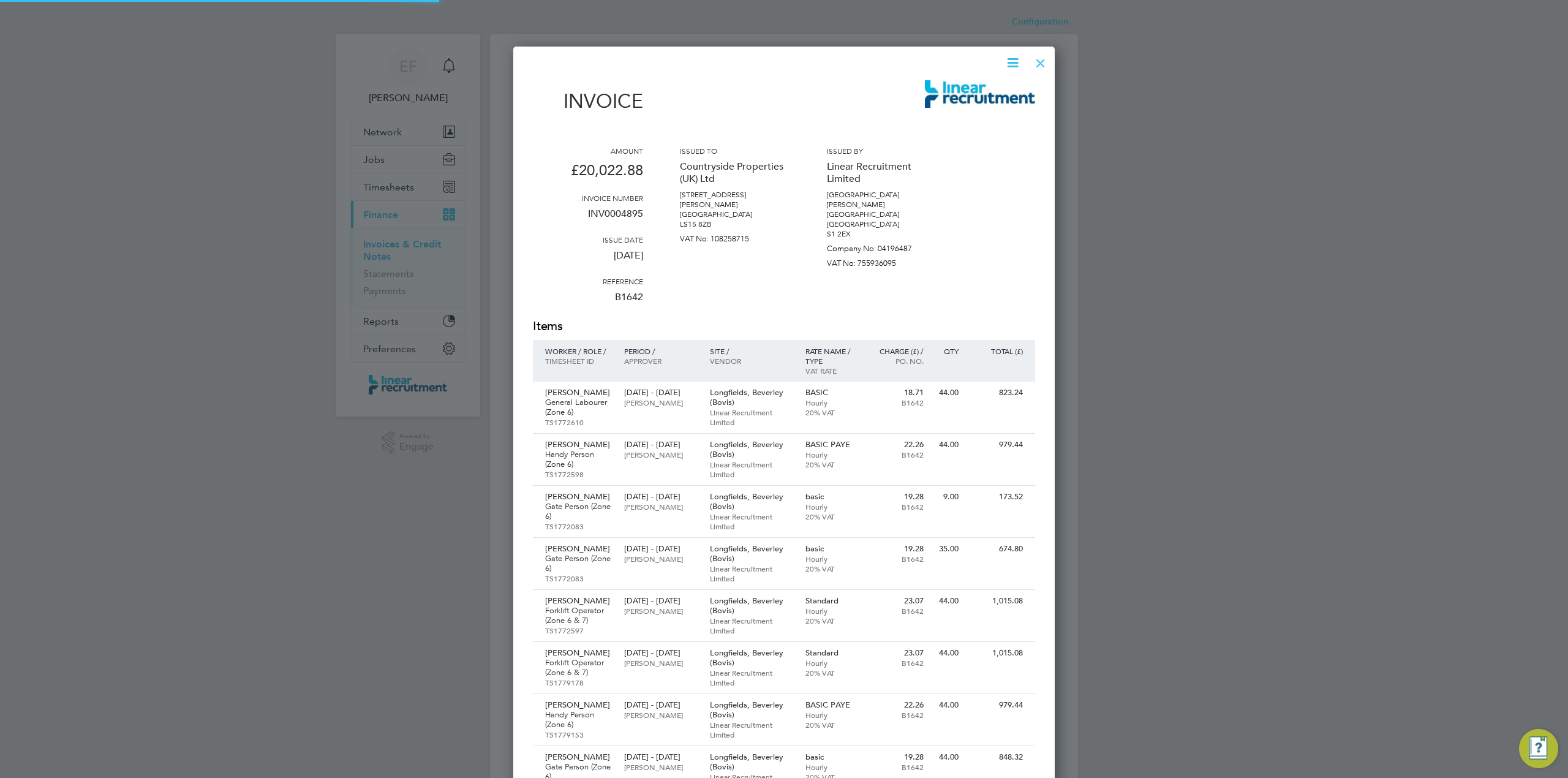
scroll to position [1638, 542]
click at [1011, 60] on icon at bounding box center [1013, 62] width 15 height 15
click at [969, 91] on li "Download Invoice" at bounding box center [975, 91] width 85 height 18
click at [1041, 61] on div at bounding box center [1040, 59] width 22 height 22
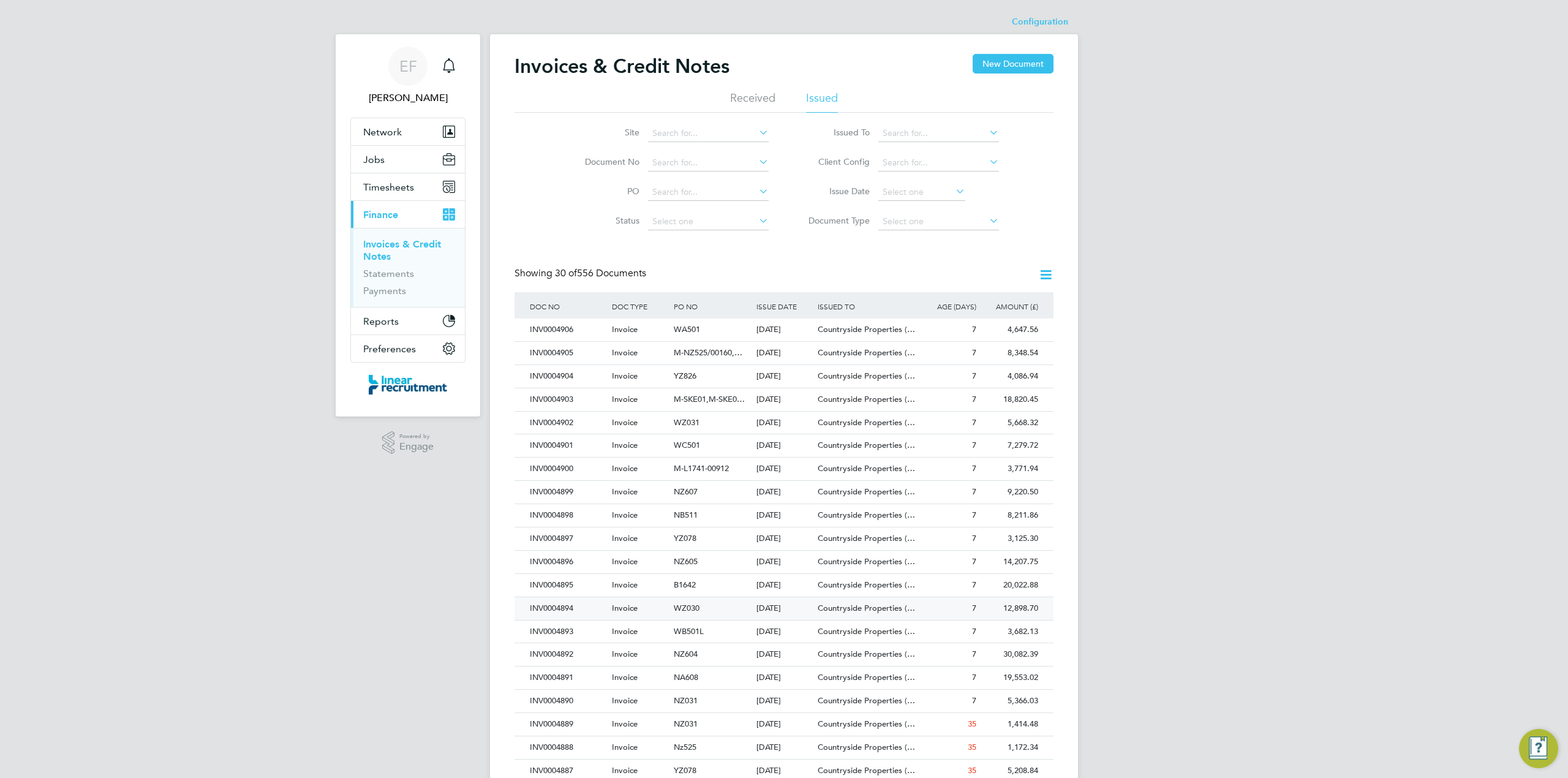
click at [849, 613] on span "Countryside Properties (…" at bounding box center [867, 608] width 97 height 11
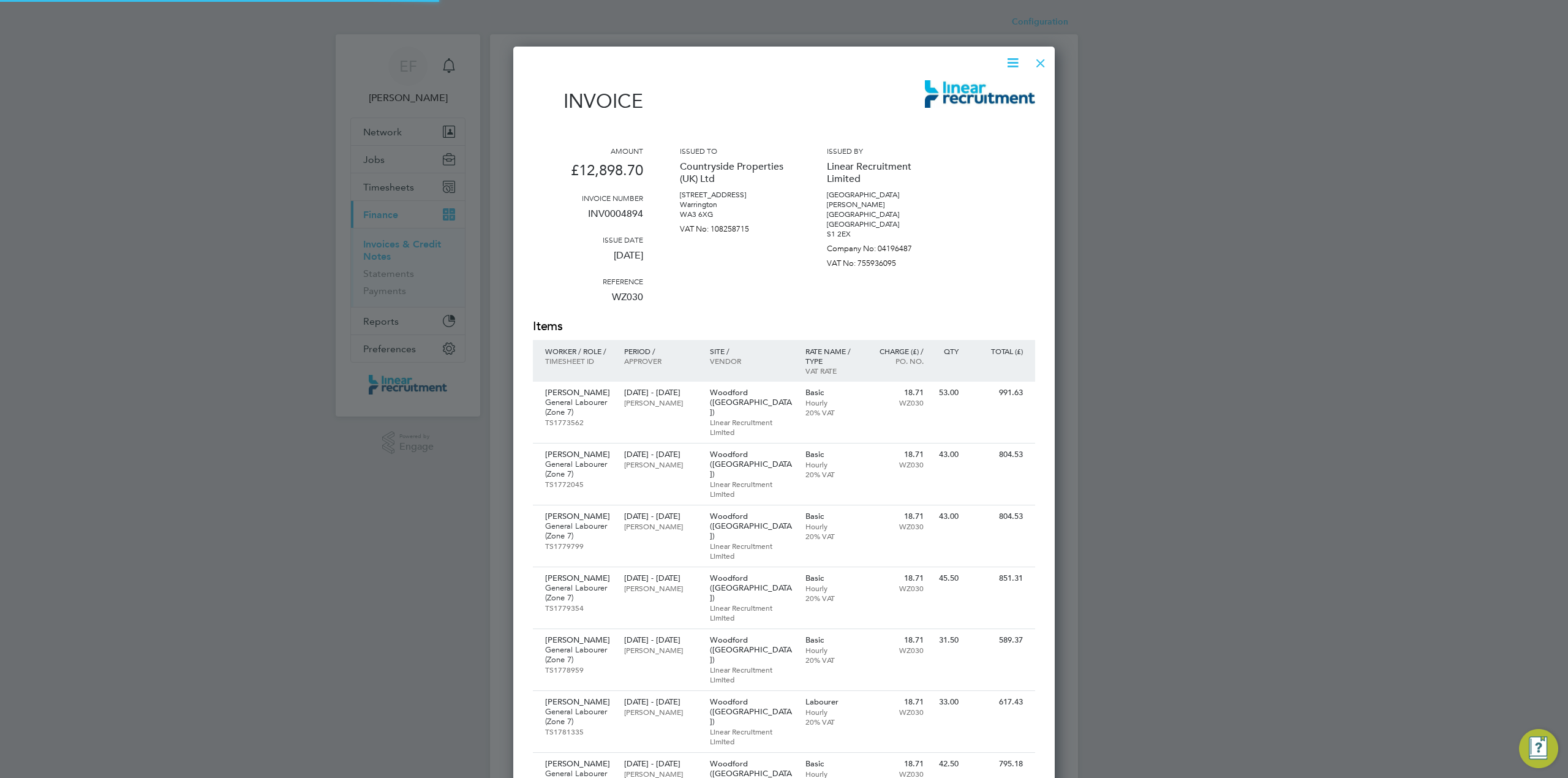
scroll to position [1344, 542]
click at [1010, 60] on icon at bounding box center [1013, 62] width 15 height 15
click at [961, 92] on li "Download Invoice" at bounding box center [975, 91] width 85 height 18
click at [1044, 61] on div at bounding box center [1040, 59] width 22 height 22
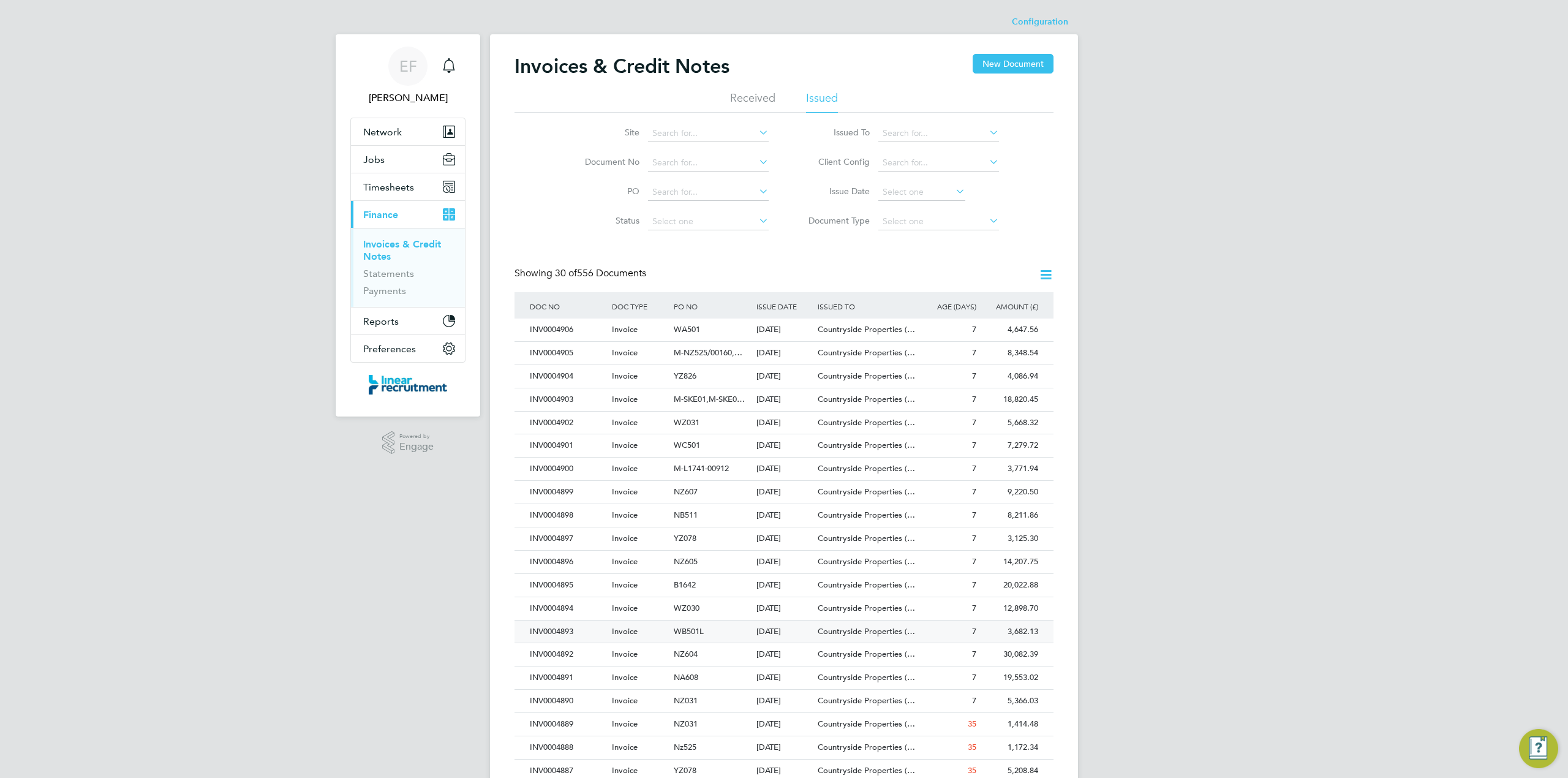
click at [561, 633] on div "INV0004893" at bounding box center [568, 632] width 82 height 23
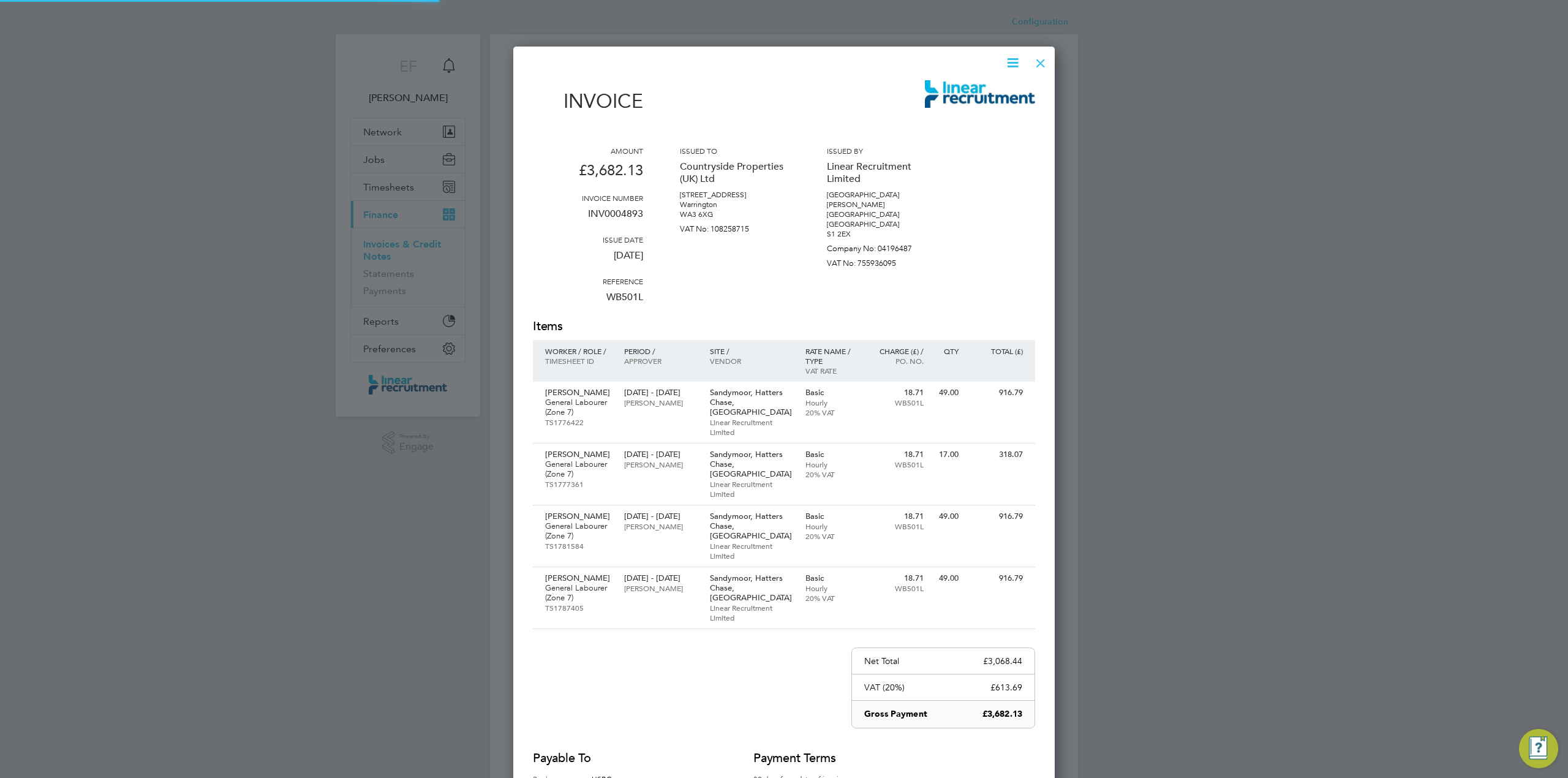
scroll to position [802, 542]
click at [1011, 59] on icon at bounding box center [1013, 62] width 15 height 15
click at [981, 88] on li "Download Invoice" at bounding box center [975, 91] width 85 height 18
click at [1037, 62] on div at bounding box center [1040, 59] width 22 height 22
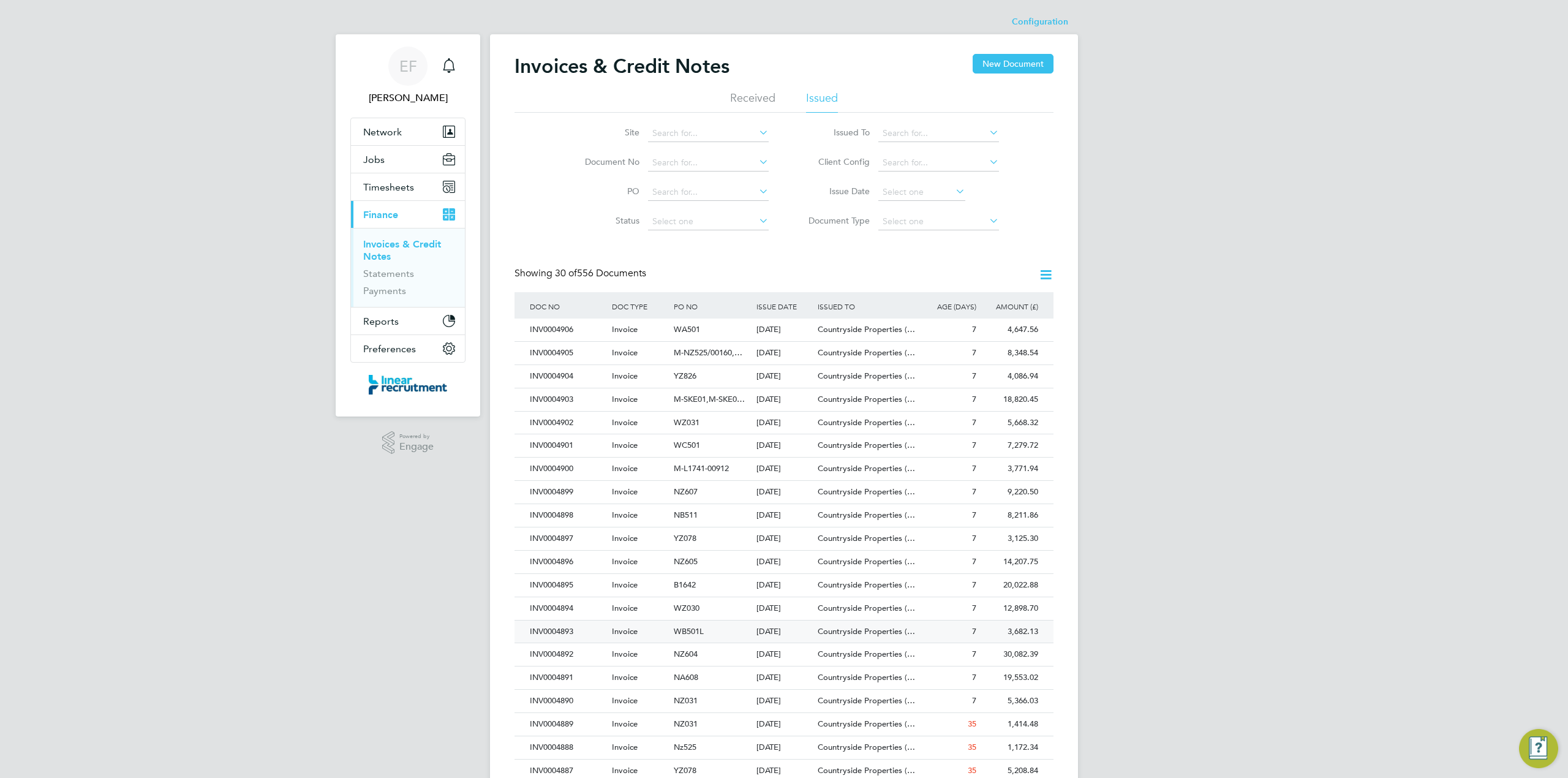
click at [591, 636] on div "INV0004893" at bounding box center [568, 632] width 82 height 23
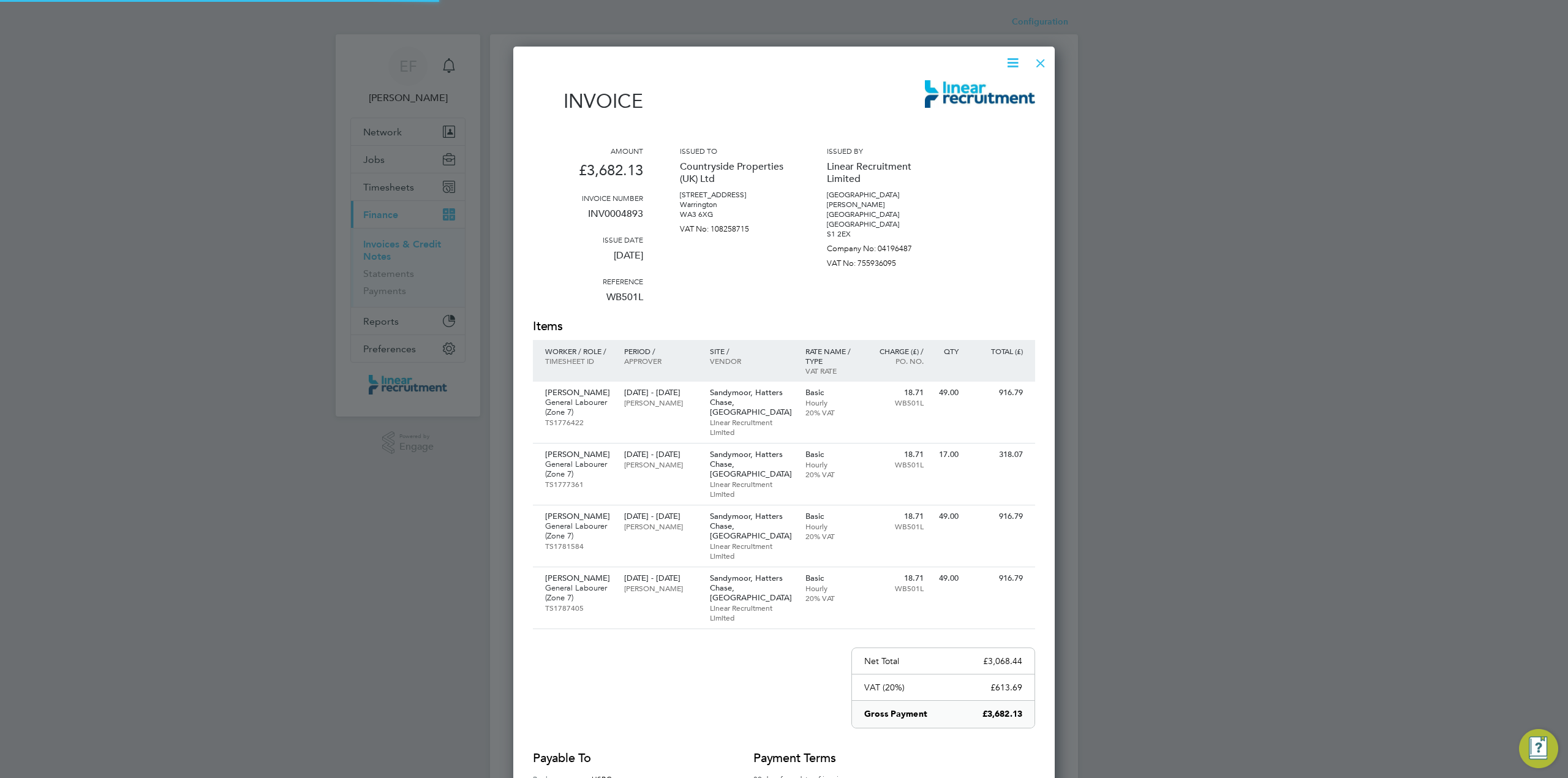
scroll to position [802, 542]
click at [1013, 59] on icon at bounding box center [1013, 62] width 15 height 15
click at [988, 87] on li "Download Invoice" at bounding box center [975, 91] width 85 height 18
click at [1039, 61] on div at bounding box center [1040, 59] width 22 height 22
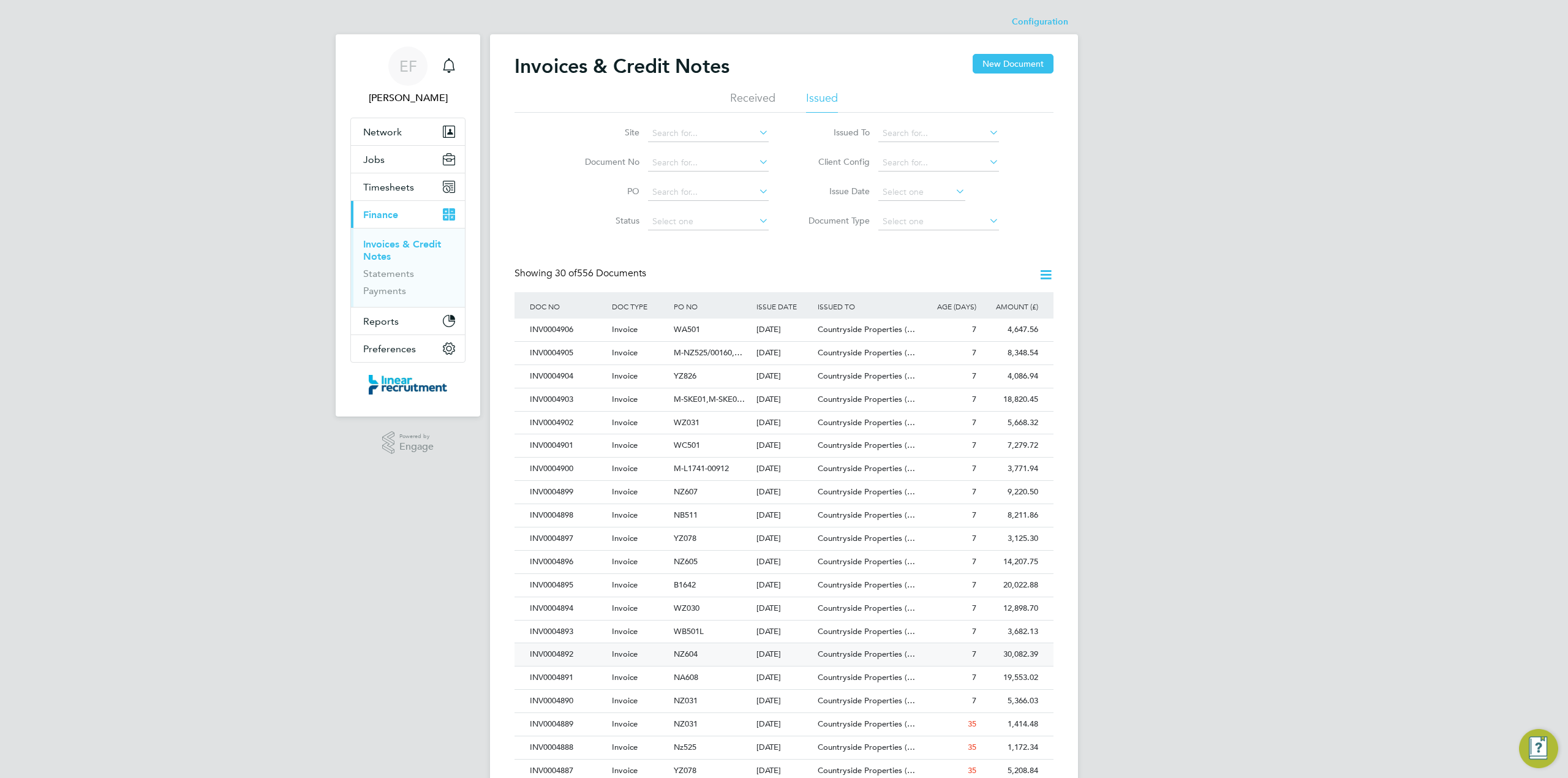
click at [850, 658] on span "Countryside Properties (…" at bounding box center [867, 655] width 97 height 11
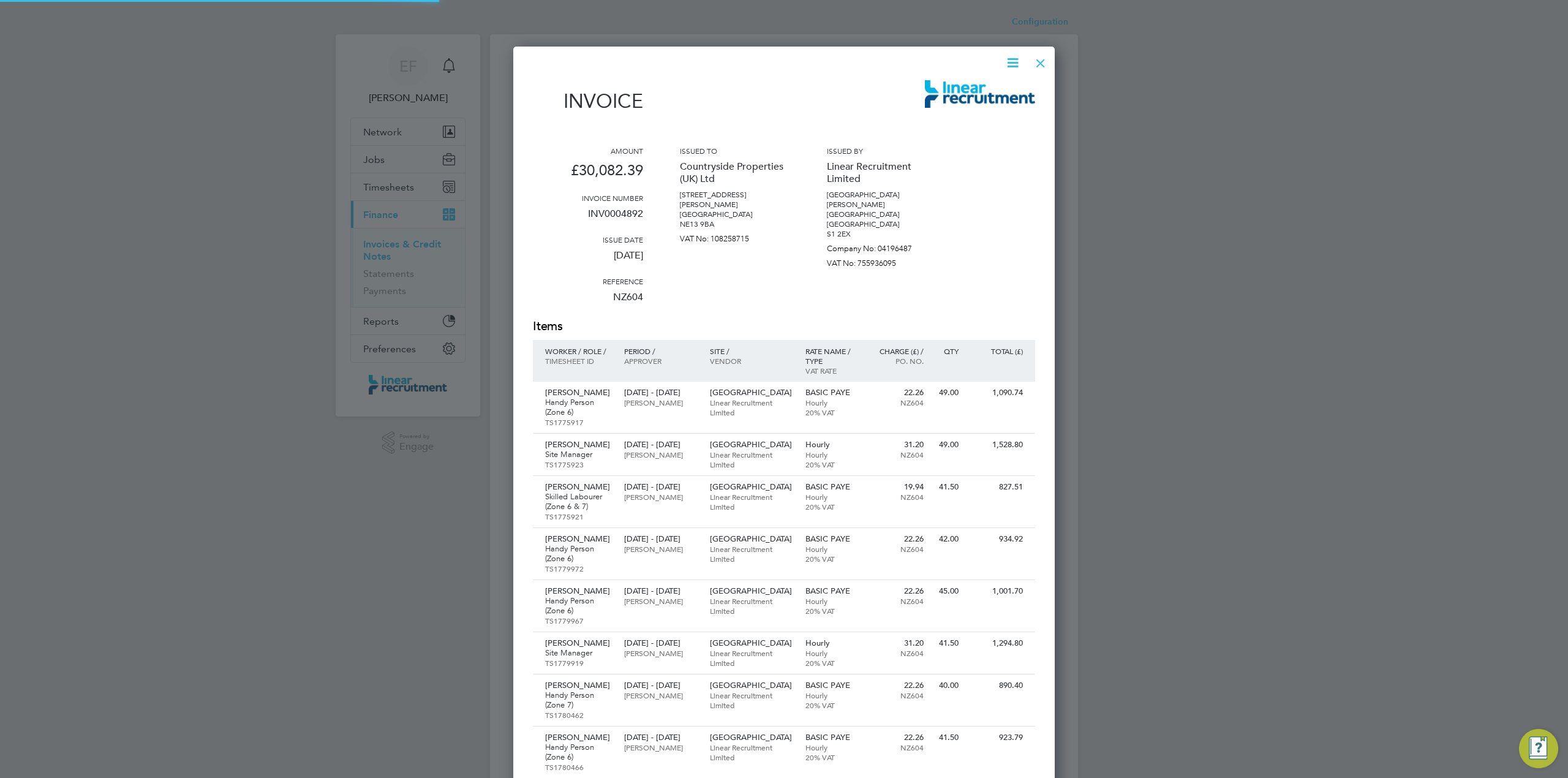
scroll to position [2190, 542]
click at [1015, 64] on icon at bounding box center [1013, 62] width 15 height 15
click at [986, 92] on li "Download Invoice" at bounding box center [975, 91] width 85 height 18
click at [1043, 65] on div at bounding box center [1040, 59] width 22 height 22
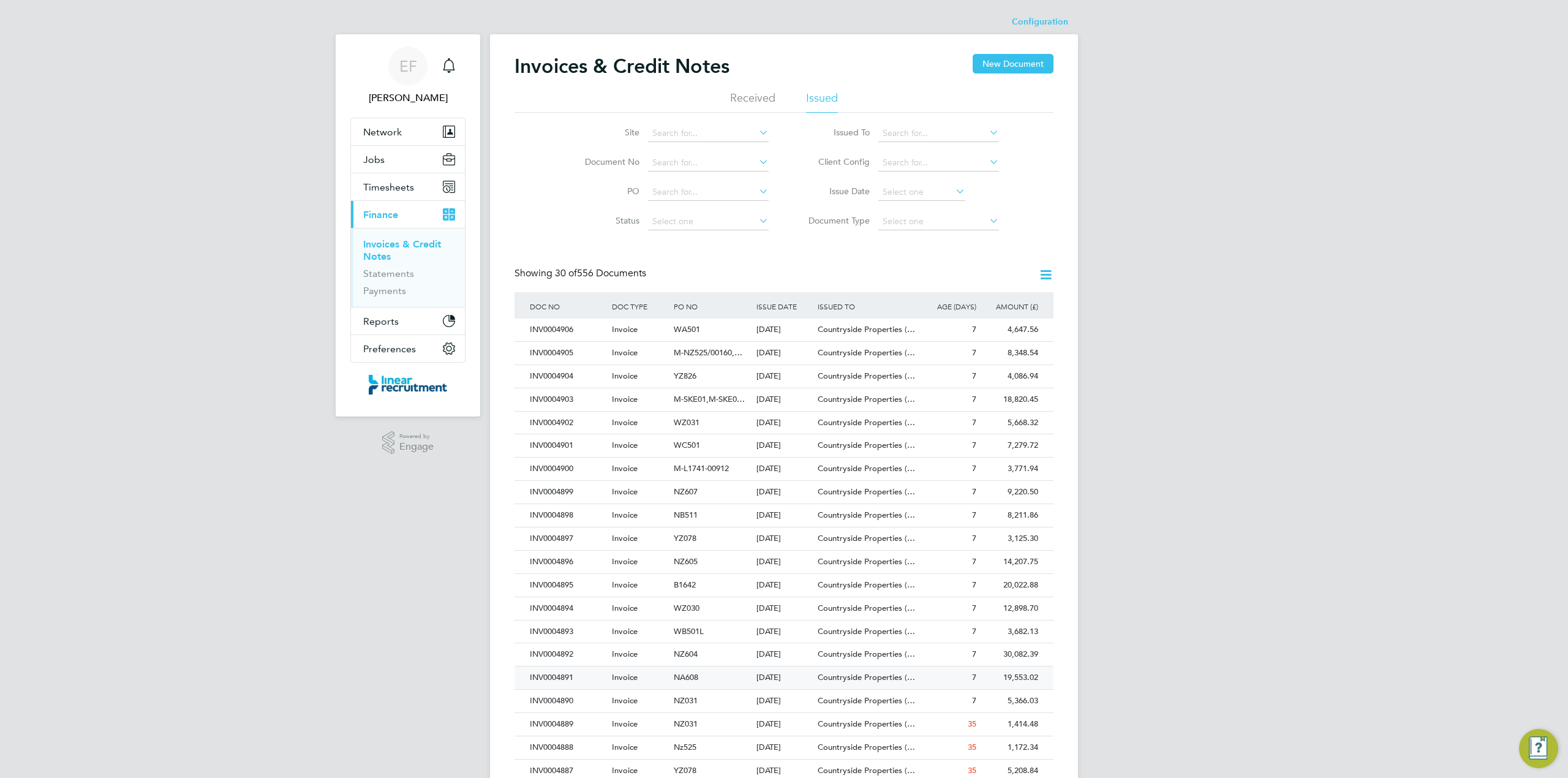
click at [583, 684] on div "INV0004891" at bounding box center [568, 678] width 82 height 23
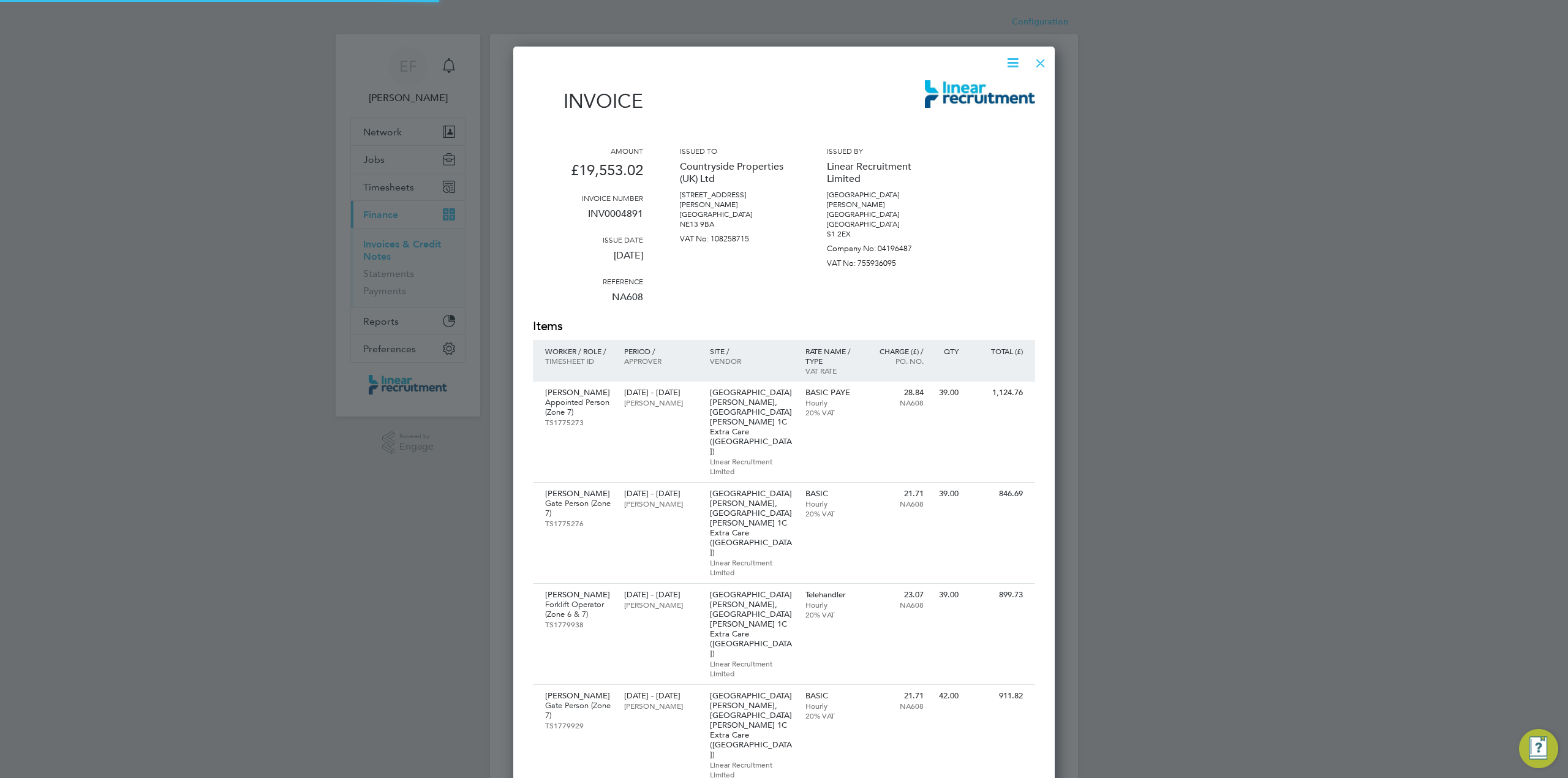
scroll to position [1772, 542]
click at [1009, 60] on icon at bounding box center [1013, 62] width 15 height 15
click at [971, 91] on li "Download Invoice" at bounding box center [975, 91] width 85 height 18
drag, startPoint x: 1039, startPoint y: 59, endPoint x: 959, endPoint y: 160, distance: 128.8
click at [1039, 59] on div at bounding box center [1040, 59] width 22 height 22
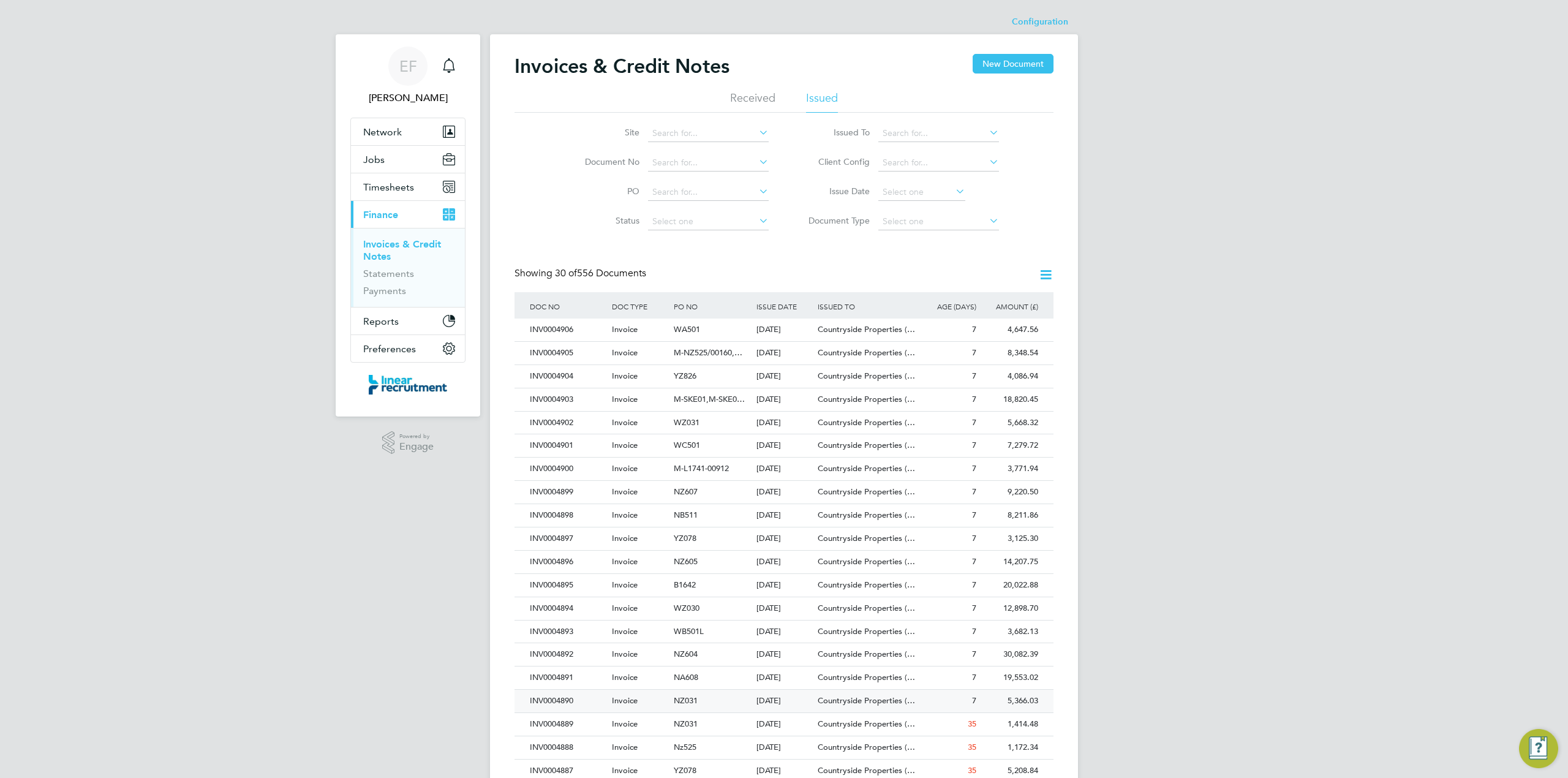
click at [787, 704] on div "04 Aug 2025" at bounding box center [784, 701] width 62 height 23
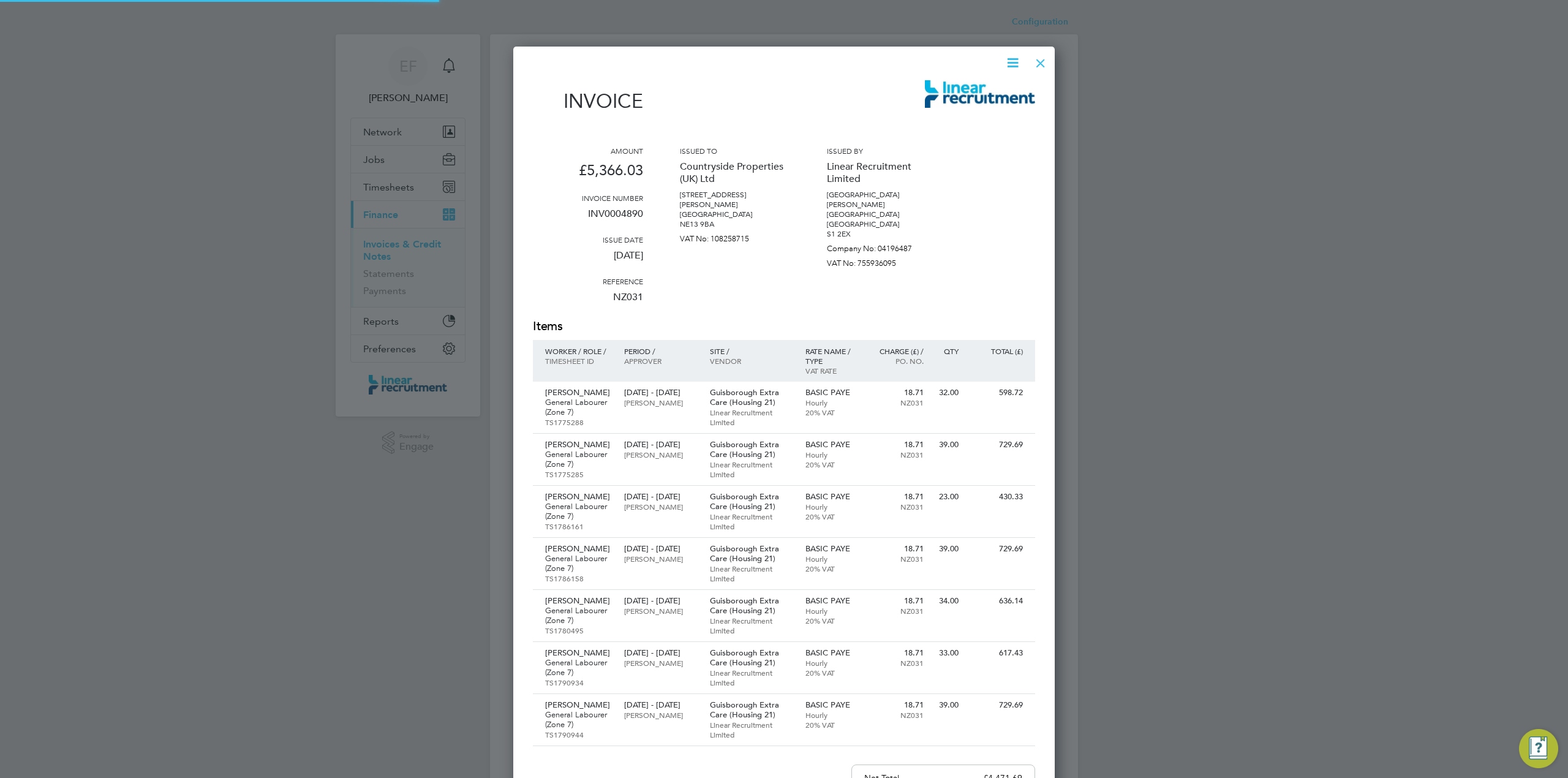
scroll to position [959, 542]
click at [1012, 60] on icon at bounding box center [1013, 62] width 15 height 15
click at [968, 89] on li "Download Invoice" at bounding box center [975, 91] width 85 height 18
click at [1039, 59] on div at bounding box center [1040, 59] width 22 height 22
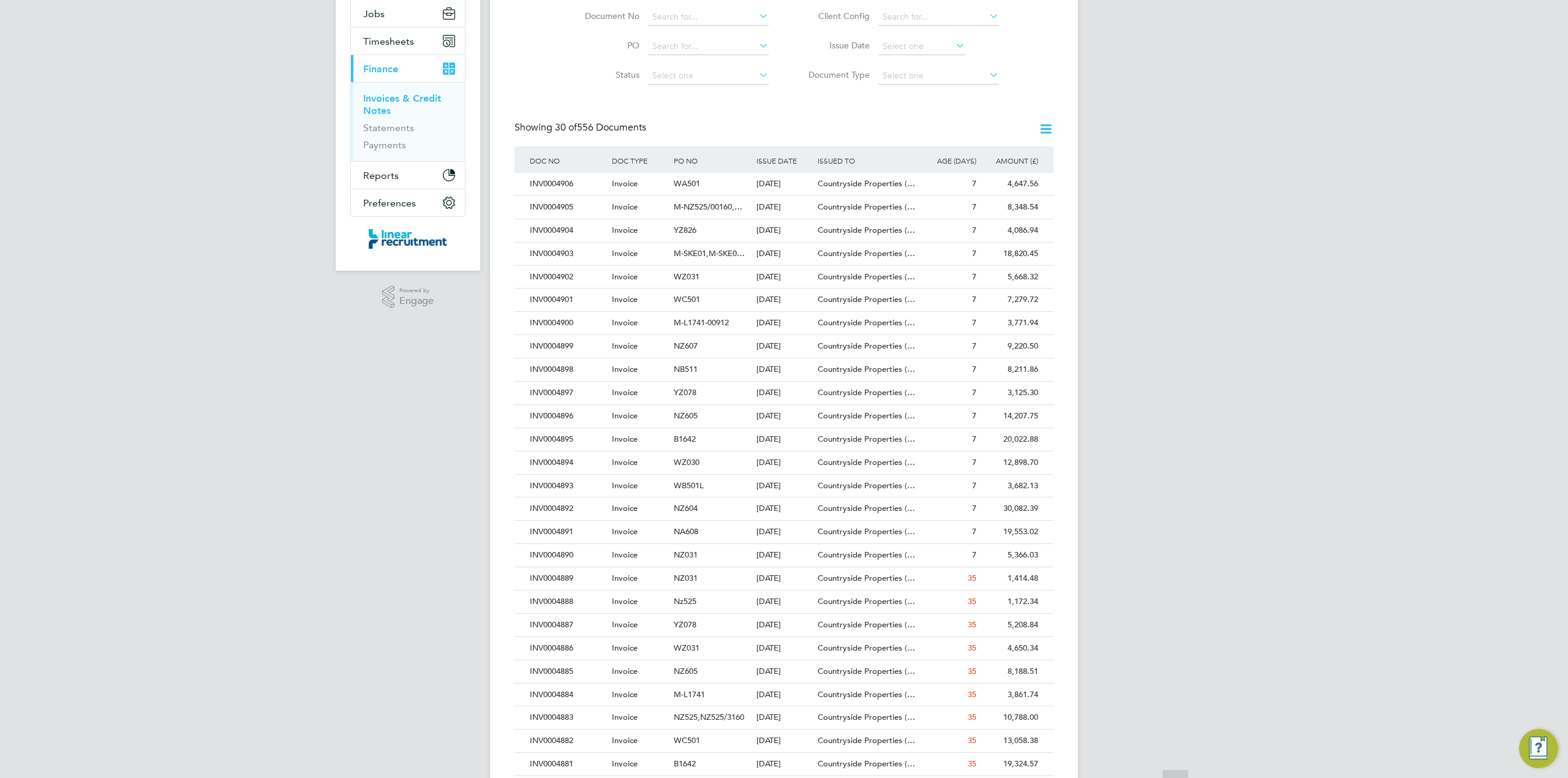
scroll to position [163, 0]
